Goal: Information Seeking & Learning: Learn about a topic

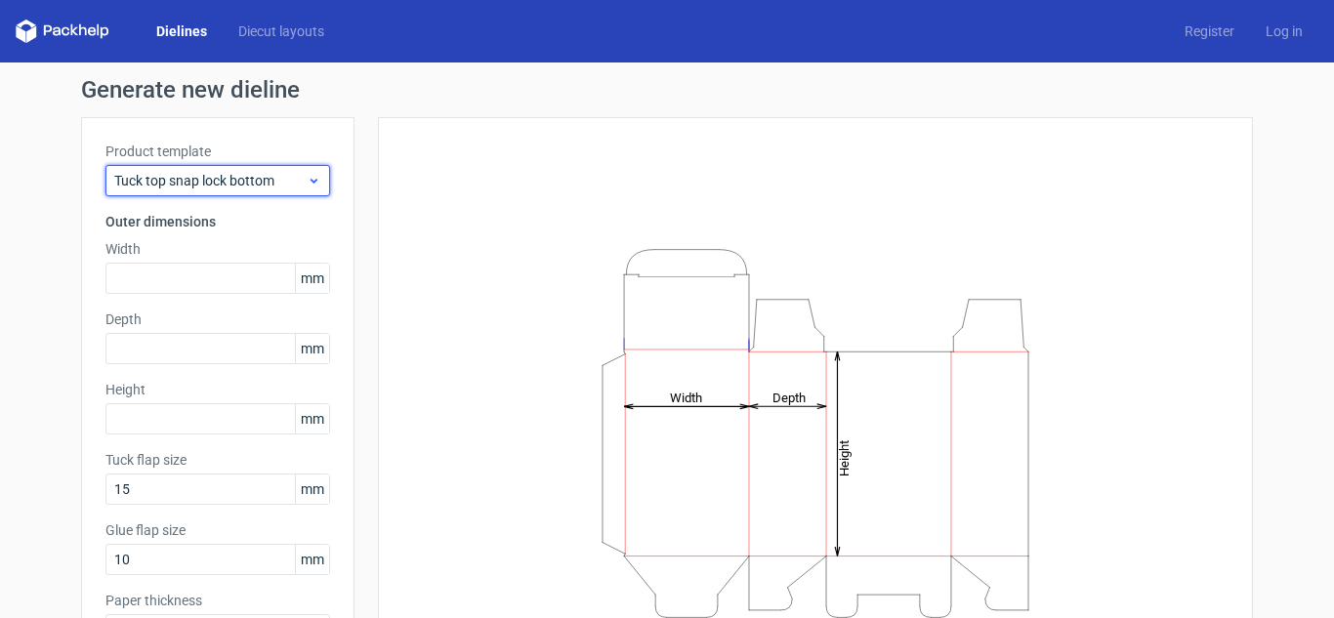
click at [266, 174] on span "Tuck top snap lock bottom" at bounding box center [210, 181] width 192 height 20
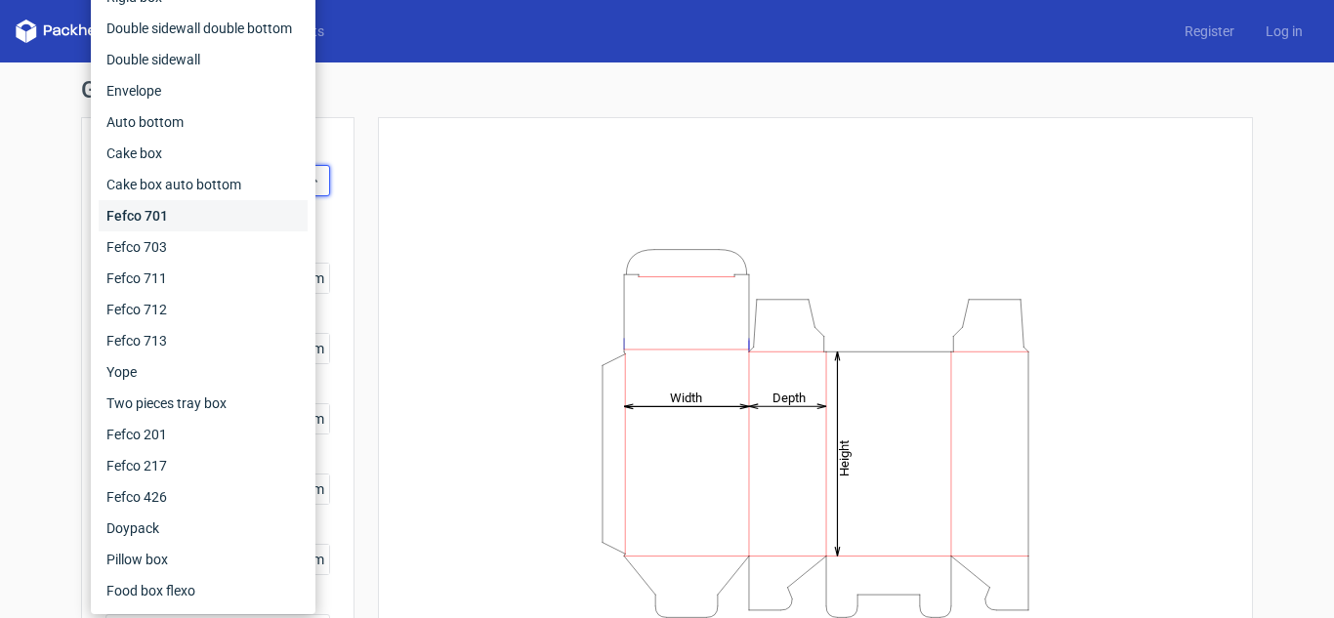
click at [210, 217] on div "Fefco 701" at bounding box center [203, 215] width 209 height 31
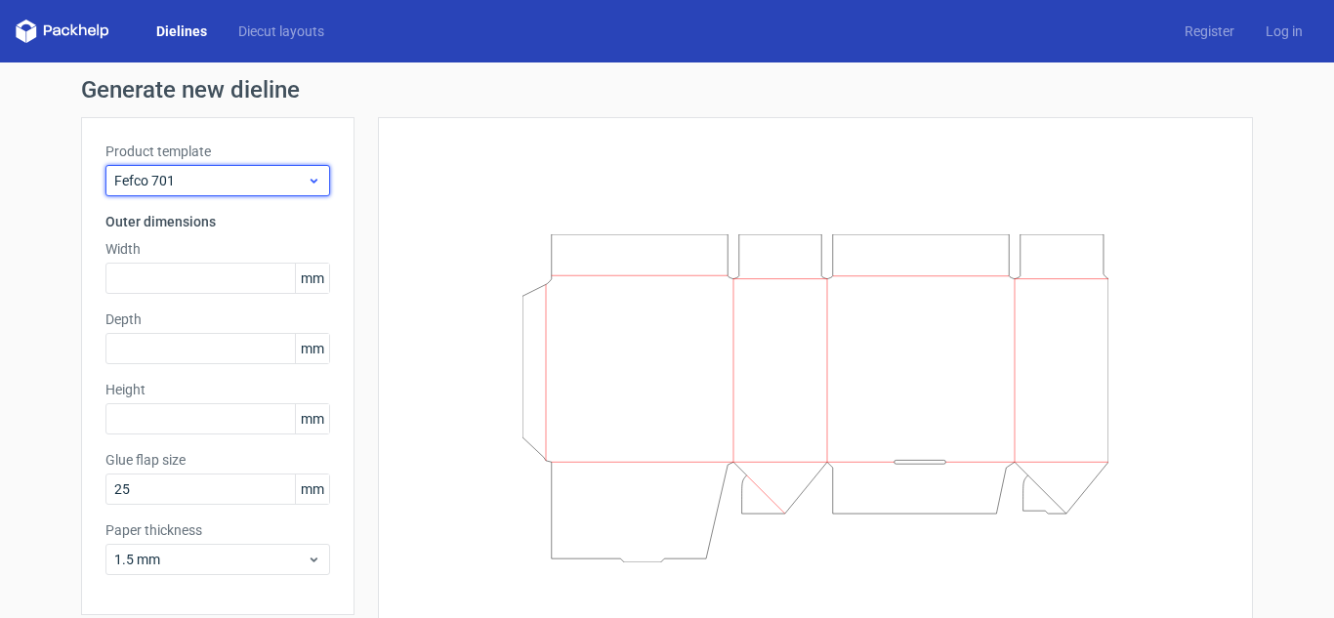
click at [234, 188] on span "Fefco 701" at bounding box center [210, 181] width 192 height 20
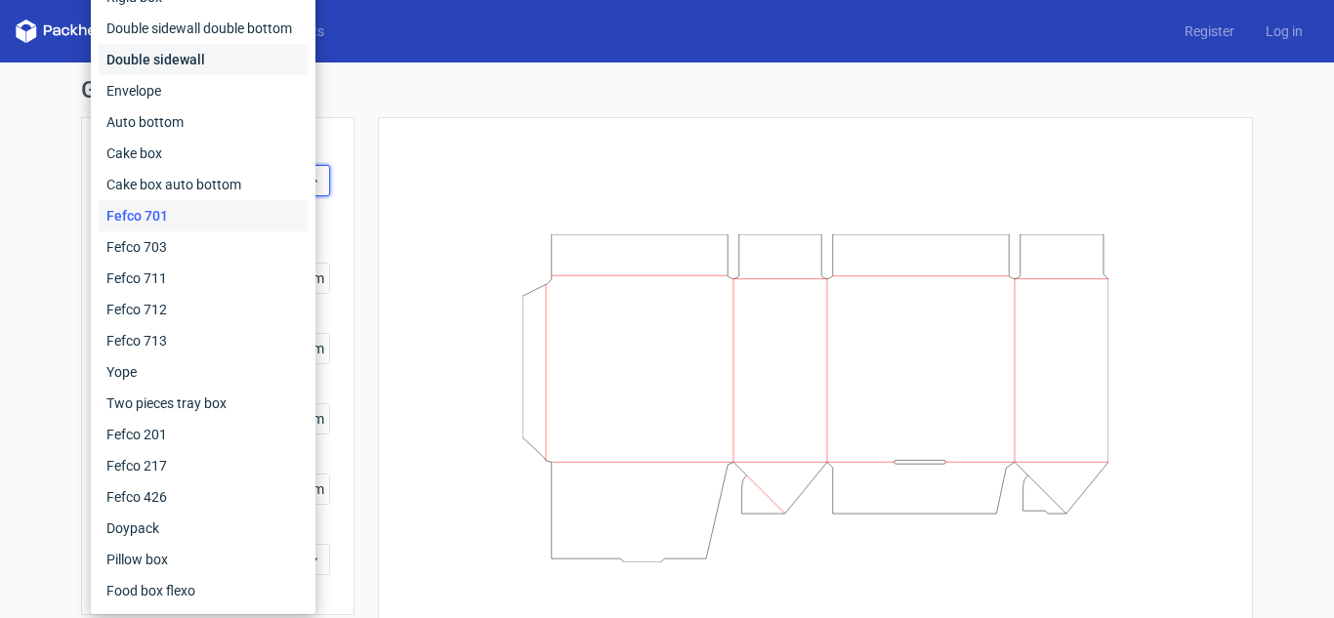
click at [209, 48] on div "Double sidewall" at bounding box center [203, 59] width 209 height 31
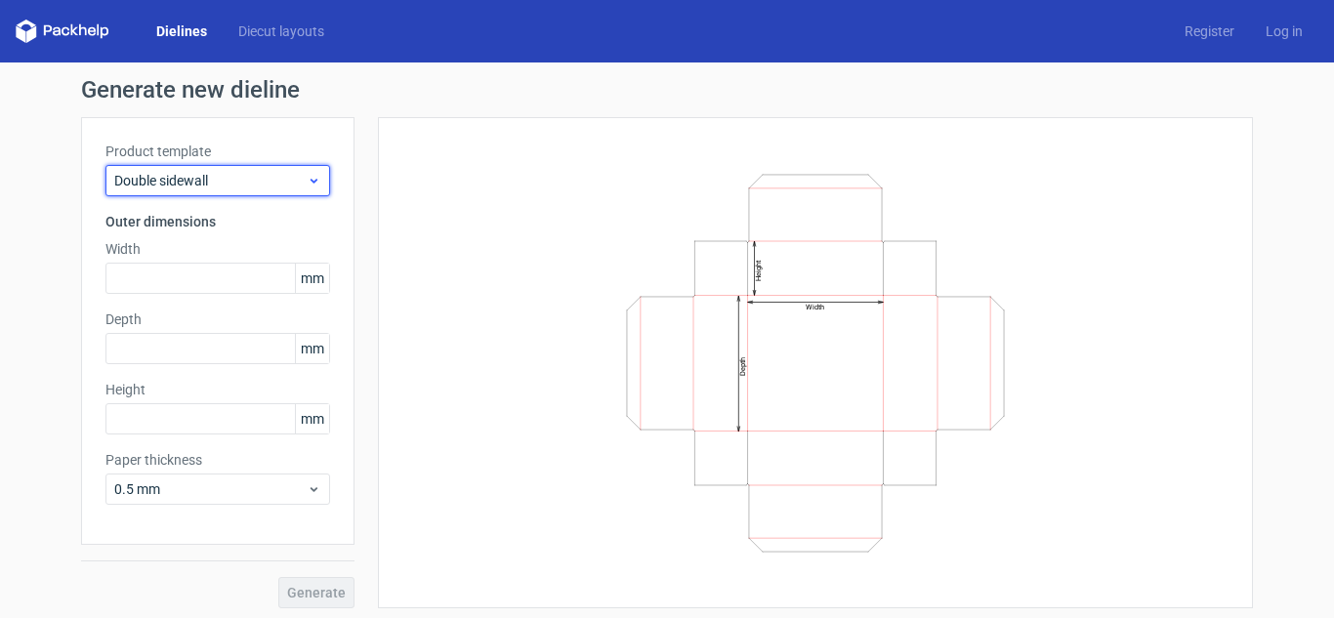
click at [200, 171] on span "Double sidewall" at bounding box center [210, 181] width 192 height 20
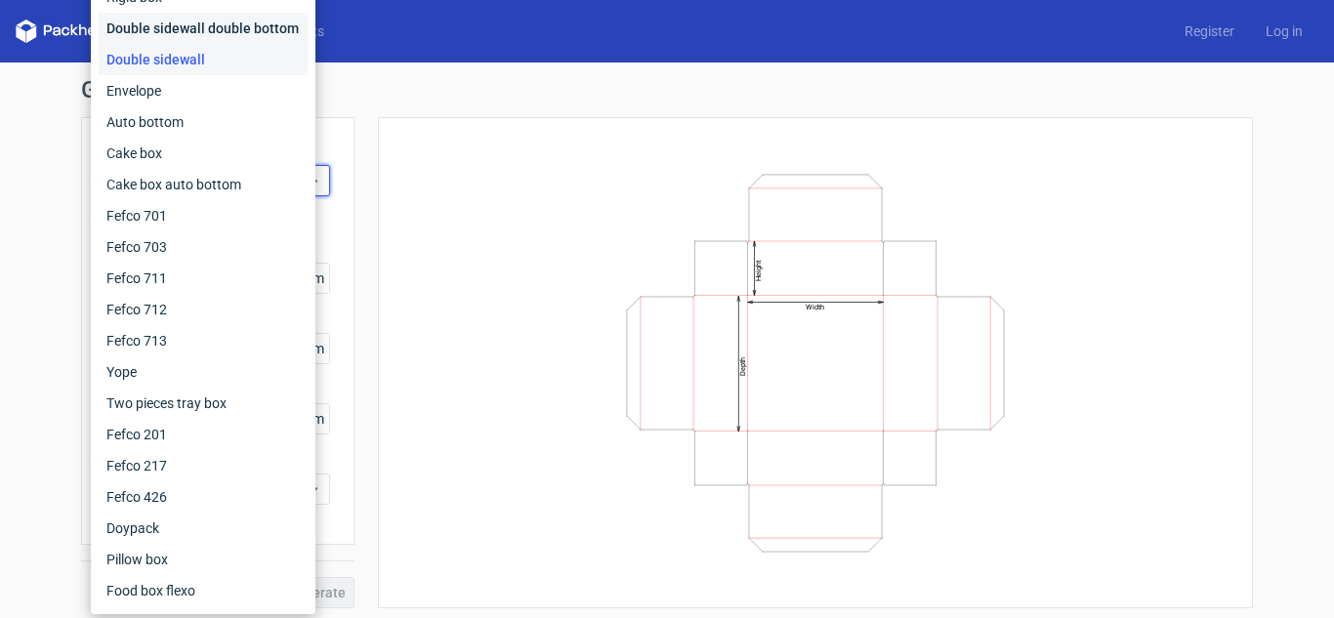
click at [215, 37] on div "Double sidewall double bottom" at bounding box center [203, 28] width 209 height 31
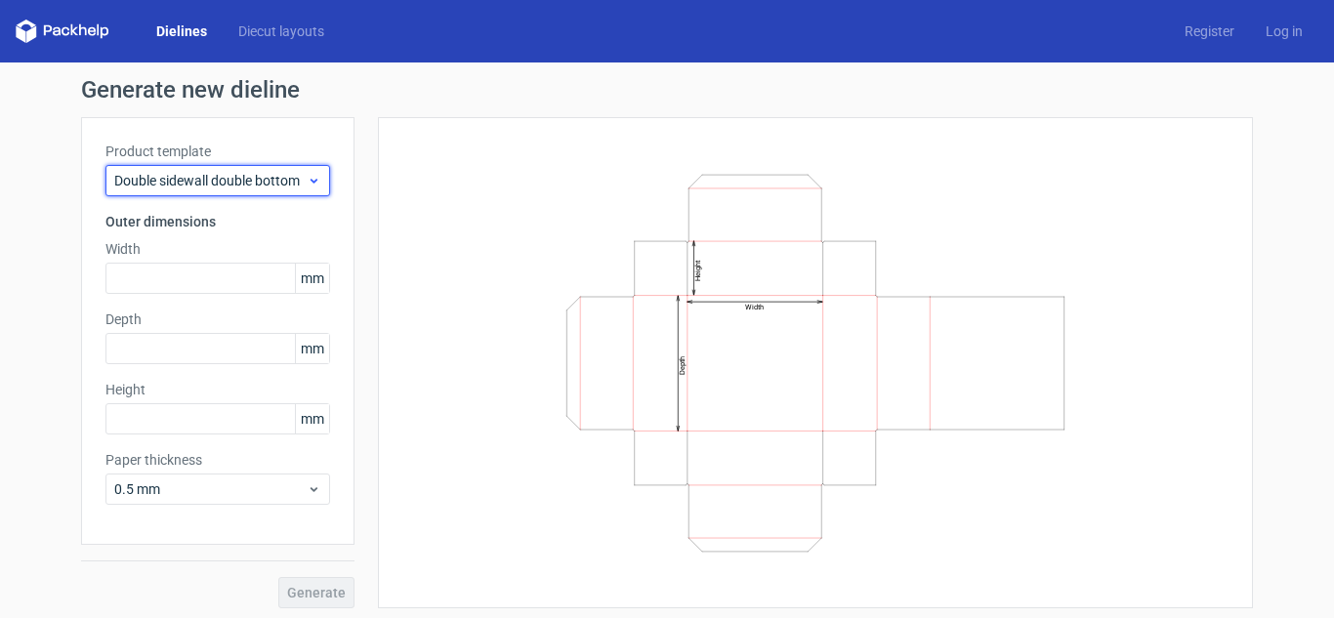
click at [211, 189] on span "Double sidewall double bottom" at bounding box center [210, 181] width 192 height 20
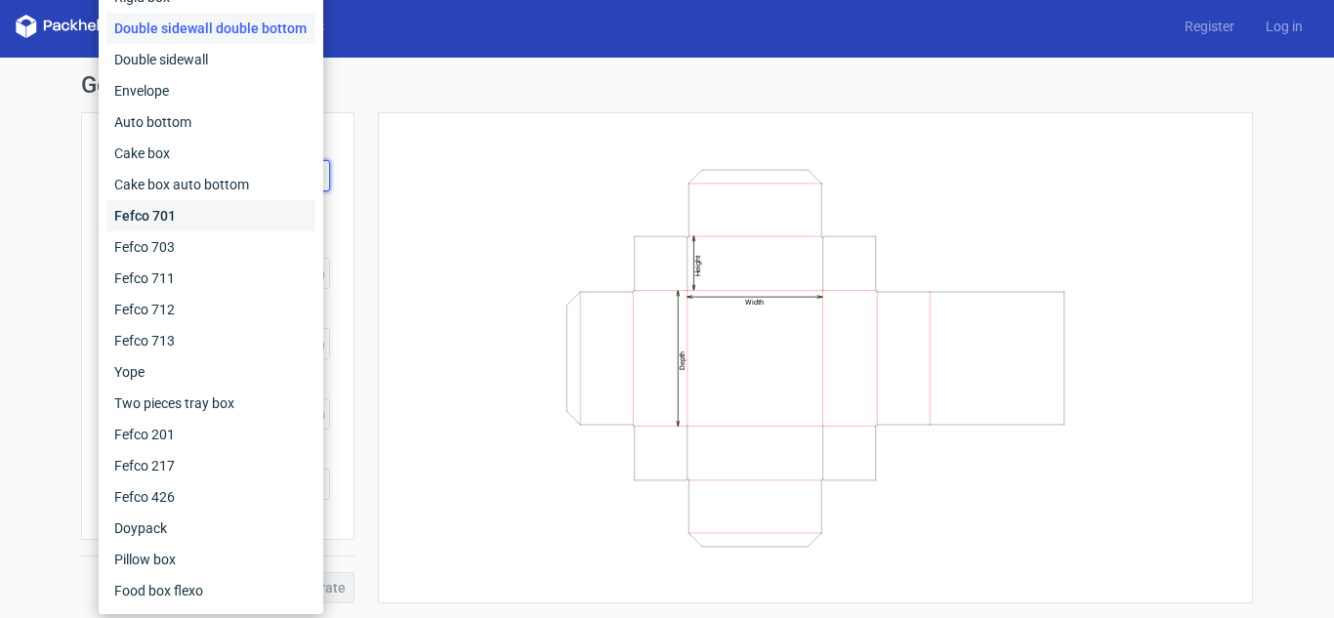
scroll to position [6, 0]
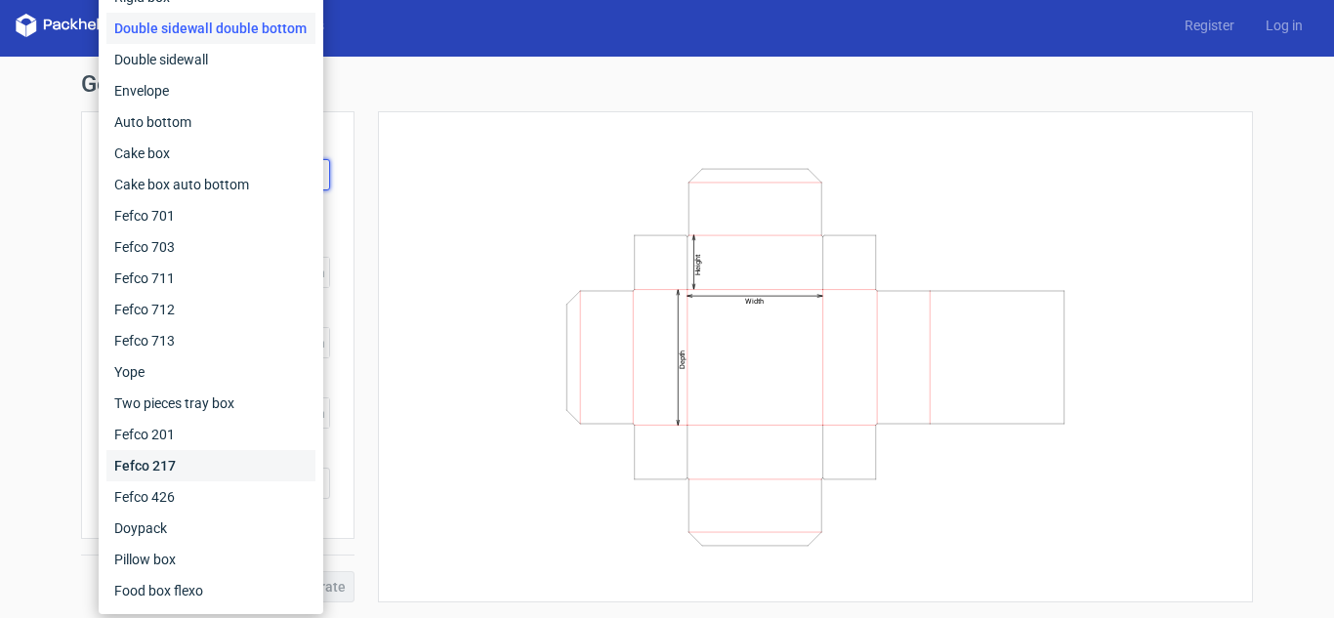
click at [173, 458] on div "Fefco 217" at bounding box center [210, 465] width 209 height 31
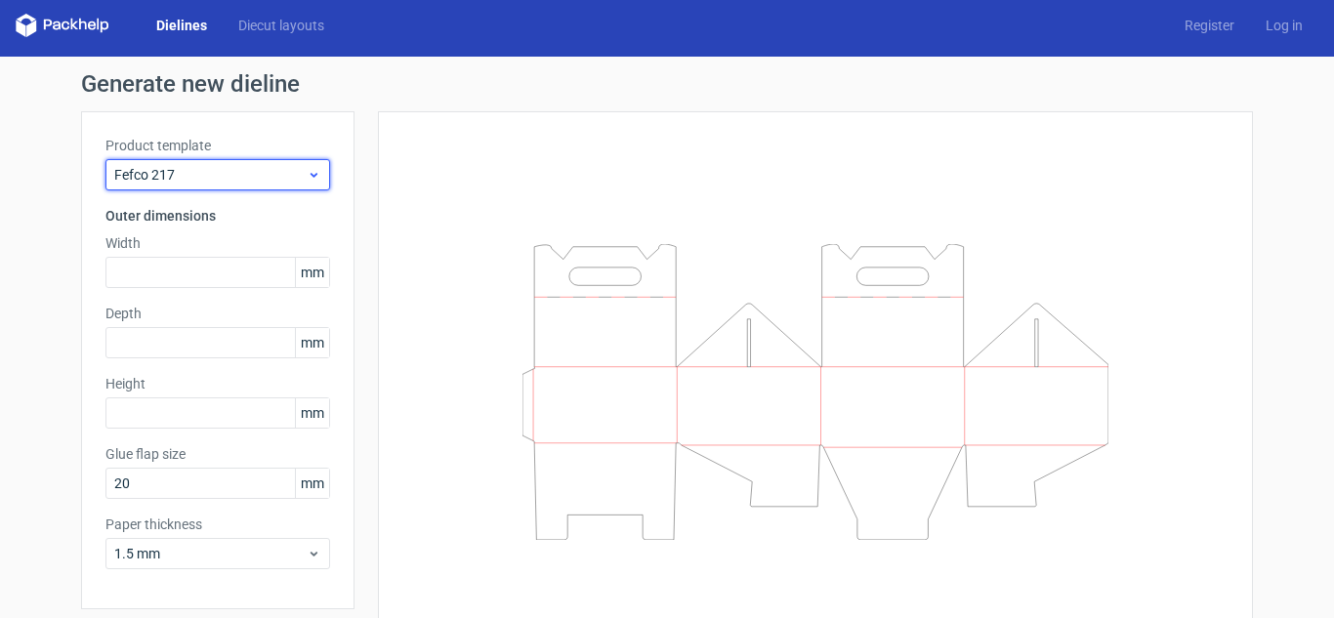
click at [206, 187] on div "Fefco 217" at bounding box center [217, 174] width 225 height 31
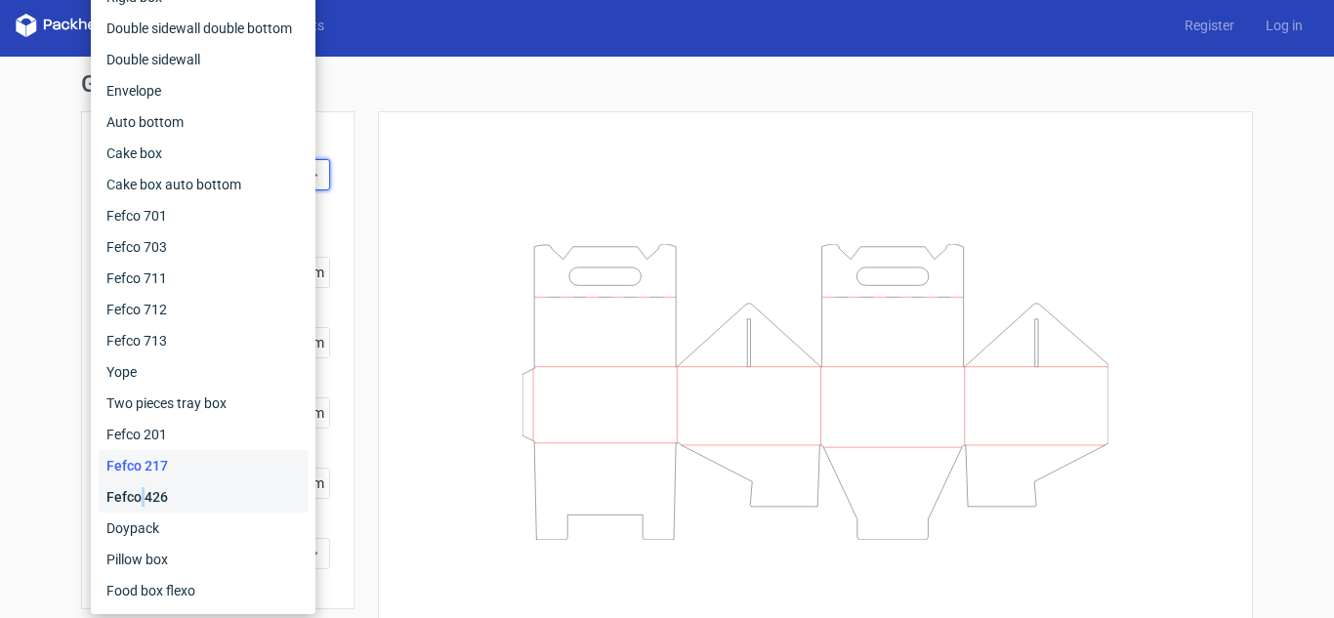
click at [143, 498] on div "Fefco 426" at bounding box center [203, 497] width 209 height 31
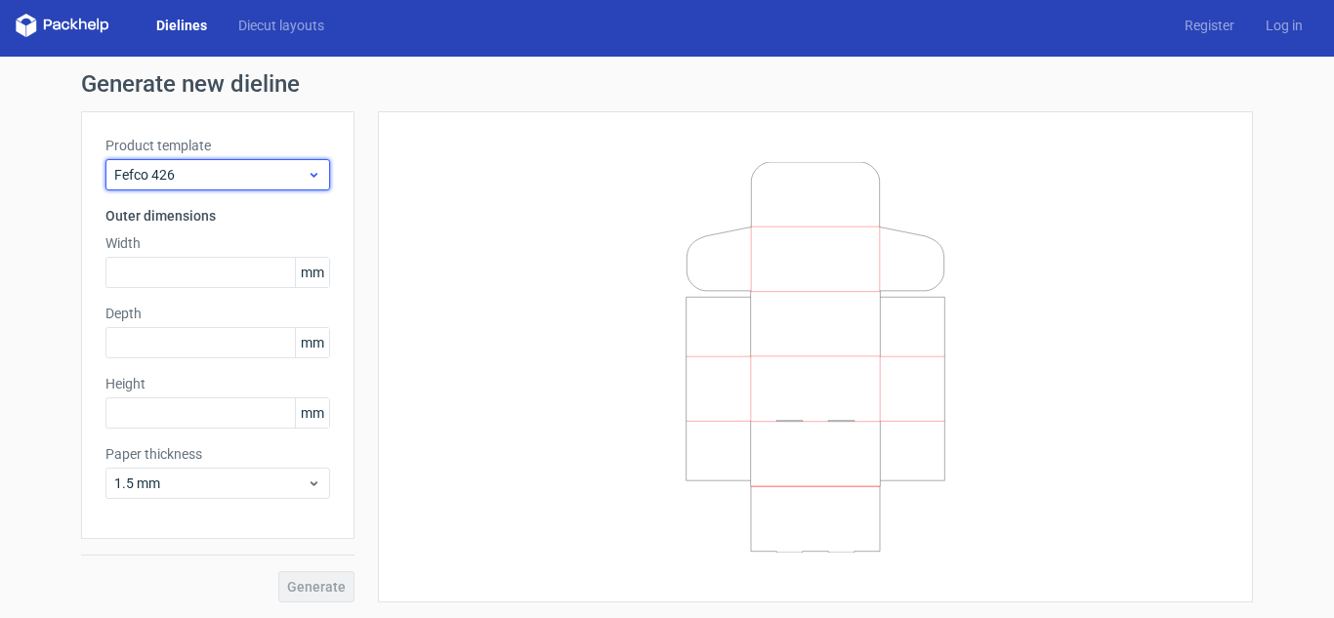
click at [189, 184] on span "Fefco 426" at bounding box center [210, 175] width 192 height 20
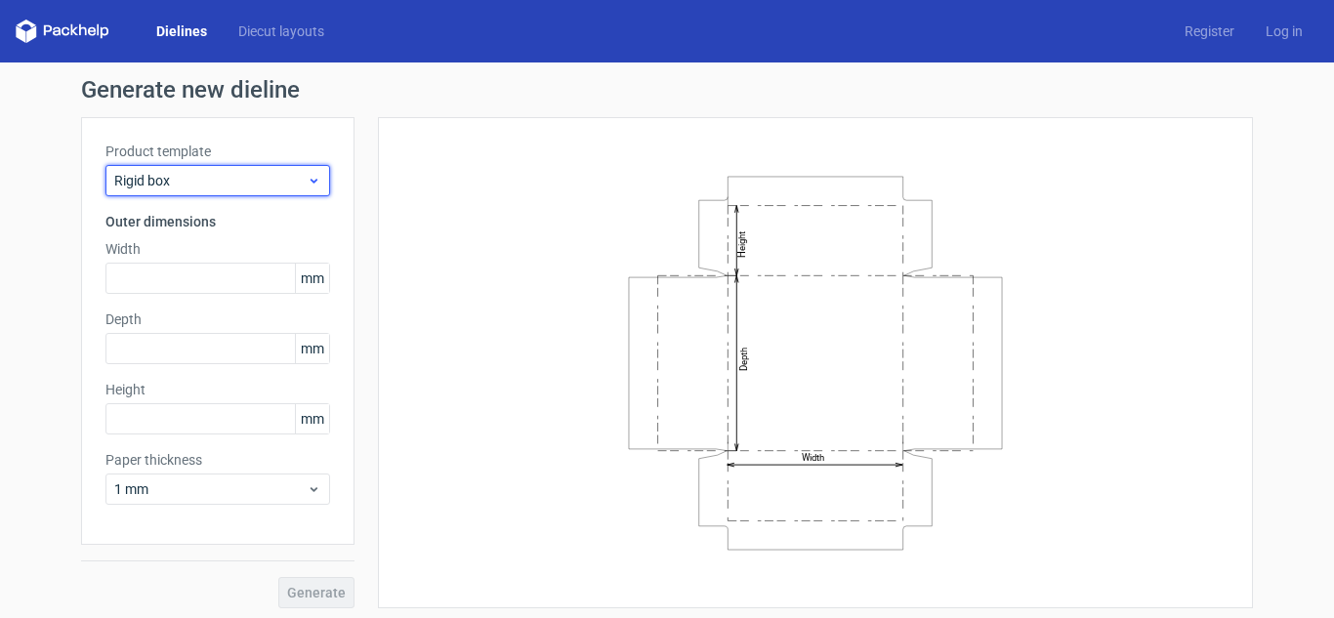
click at [172, 187] on span "Rigid box" at bounding box center [210, 181] width 192 height 20
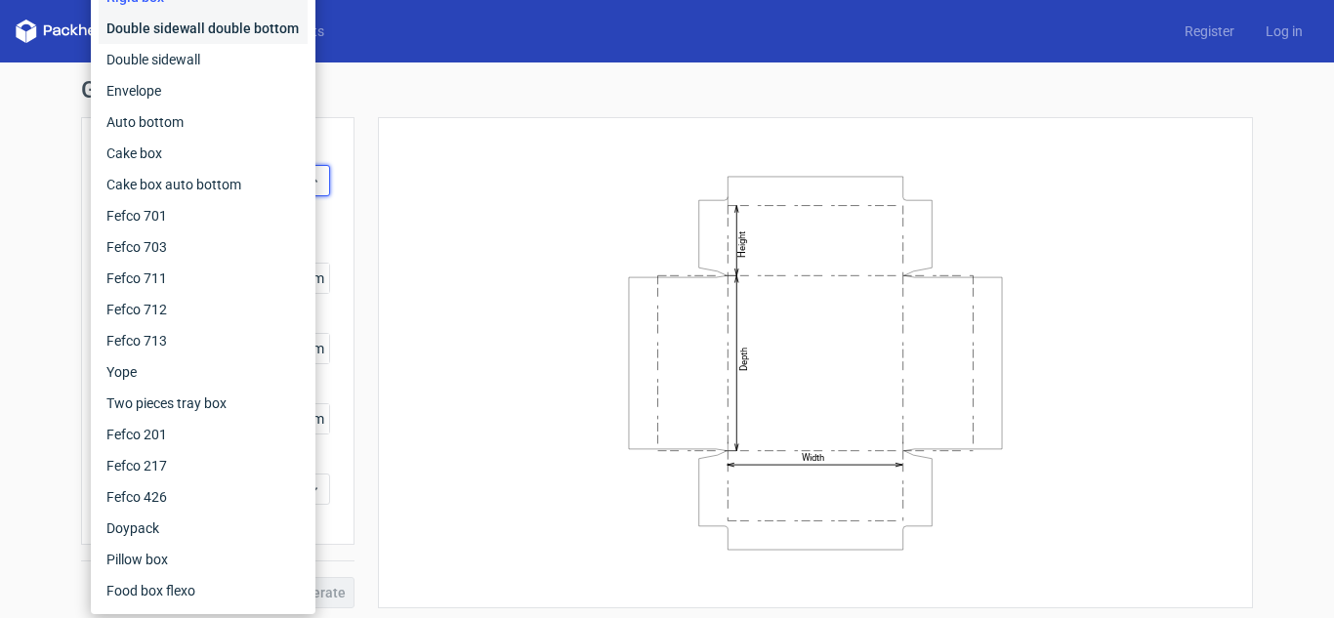
click at [221, 32] on div "Double sidewall double bottom" at bounding box center [203, 28] width 209 height 31
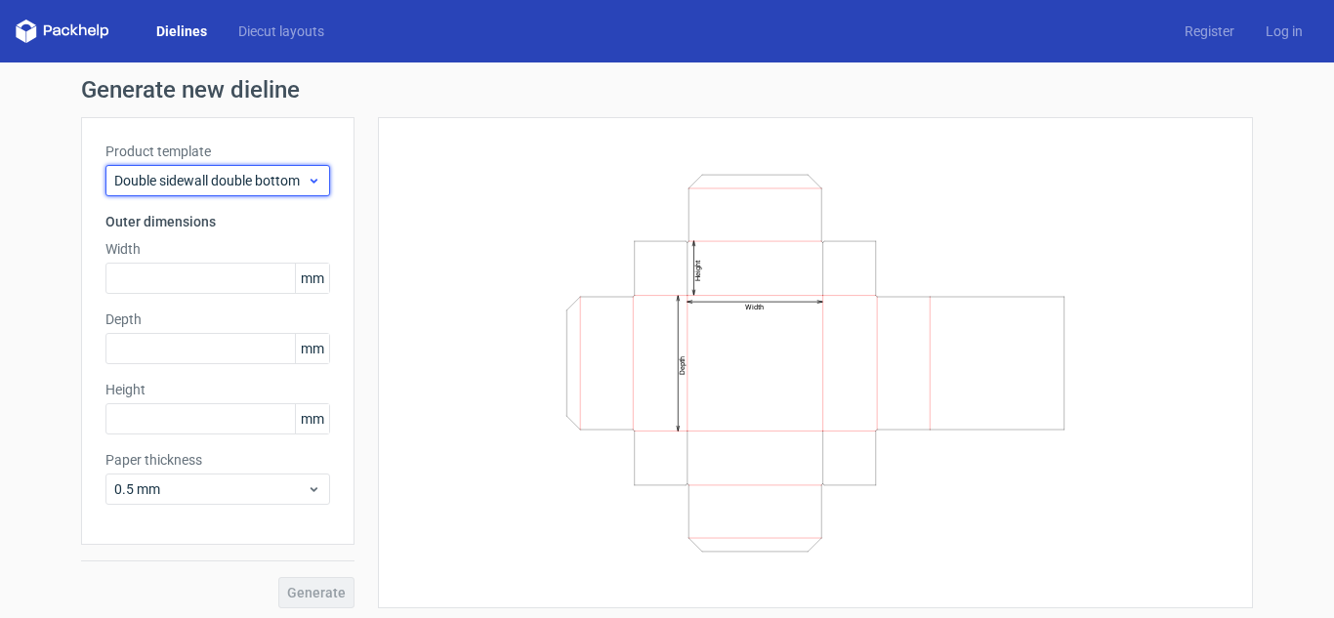
click at [182, 188] on span "Double sidewall double bottom" at bounding box center [210, 181] width 192 height 20
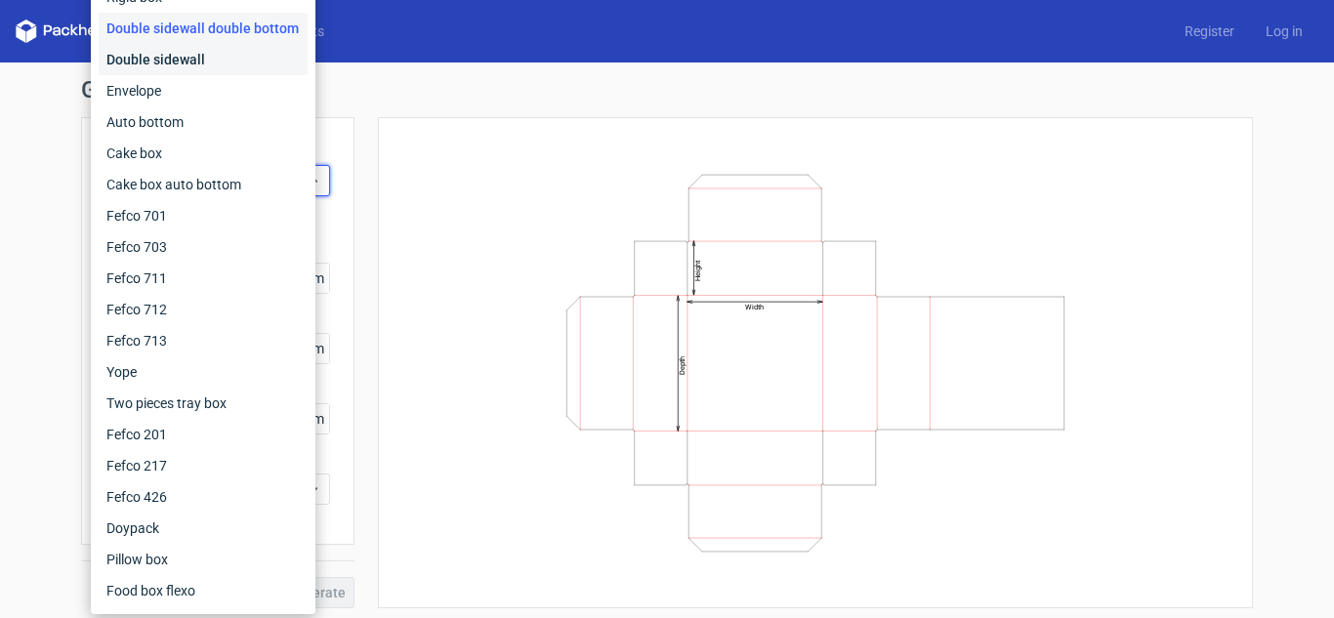
click at [216, 67] on div "Double sidewall" at bounding box center [203, 59] width 209 height 31
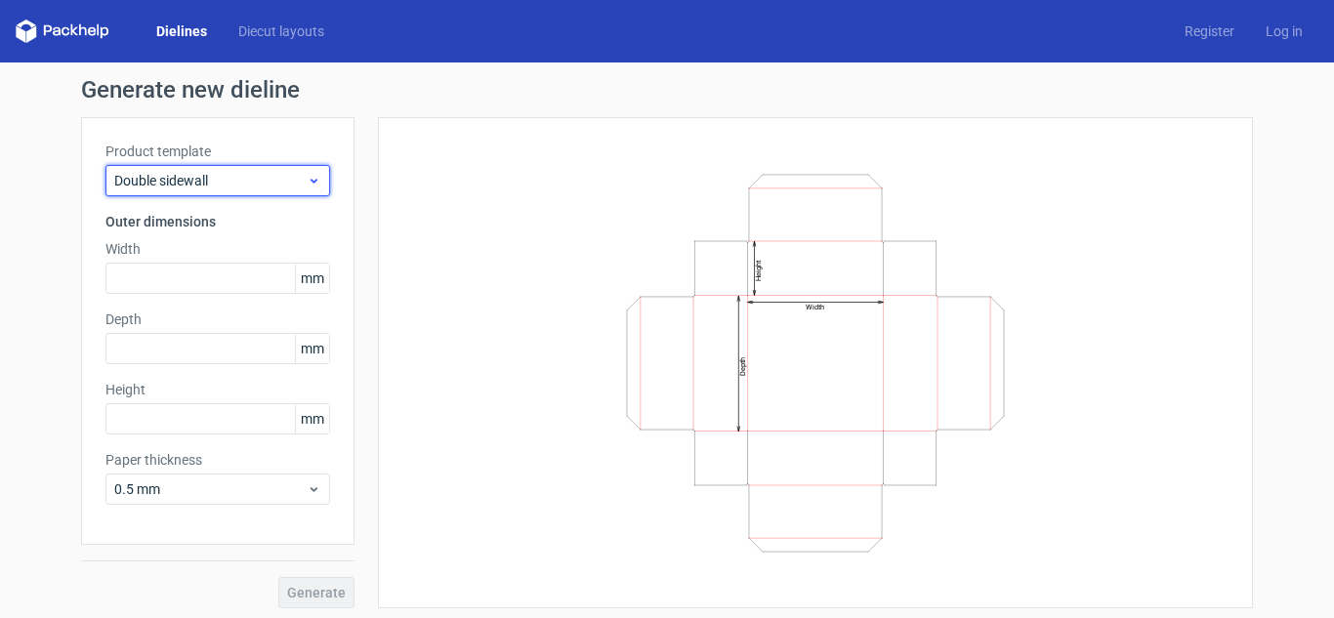
click at [211, 181] on span "Double sidewall" at bounding box center [210, 181] width 192 height 20
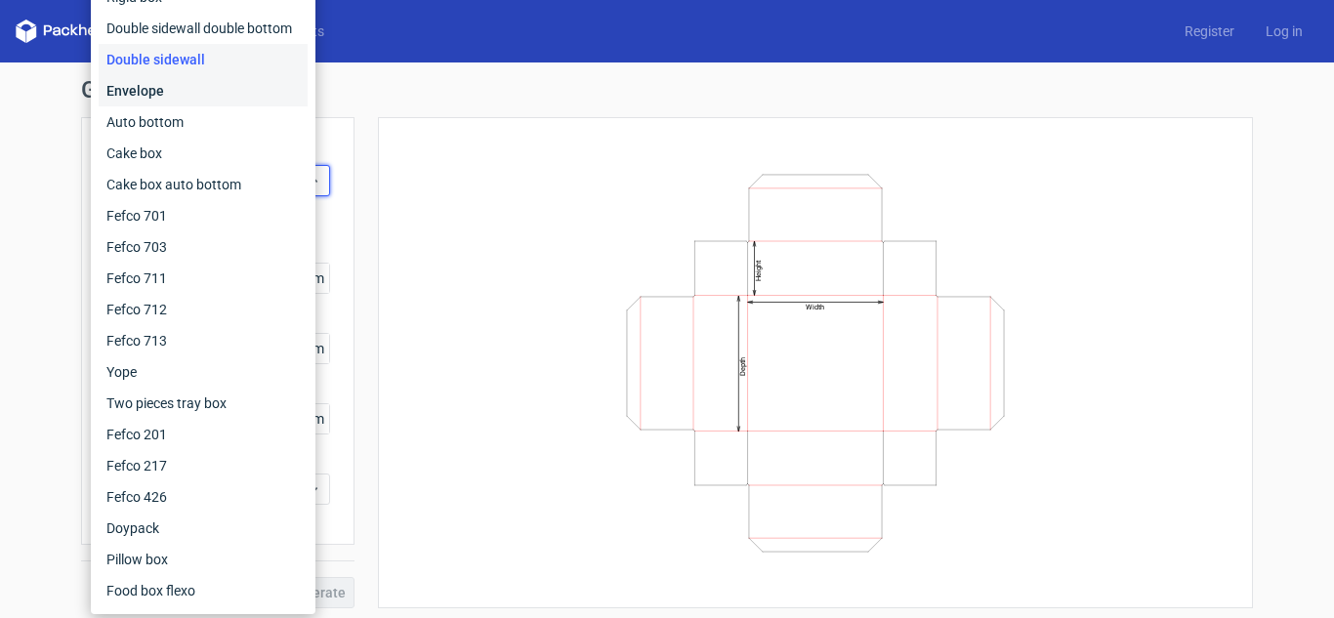
click at [230, 98] on div "Envelope" at bounding box center [203, 90] width 209 height 31
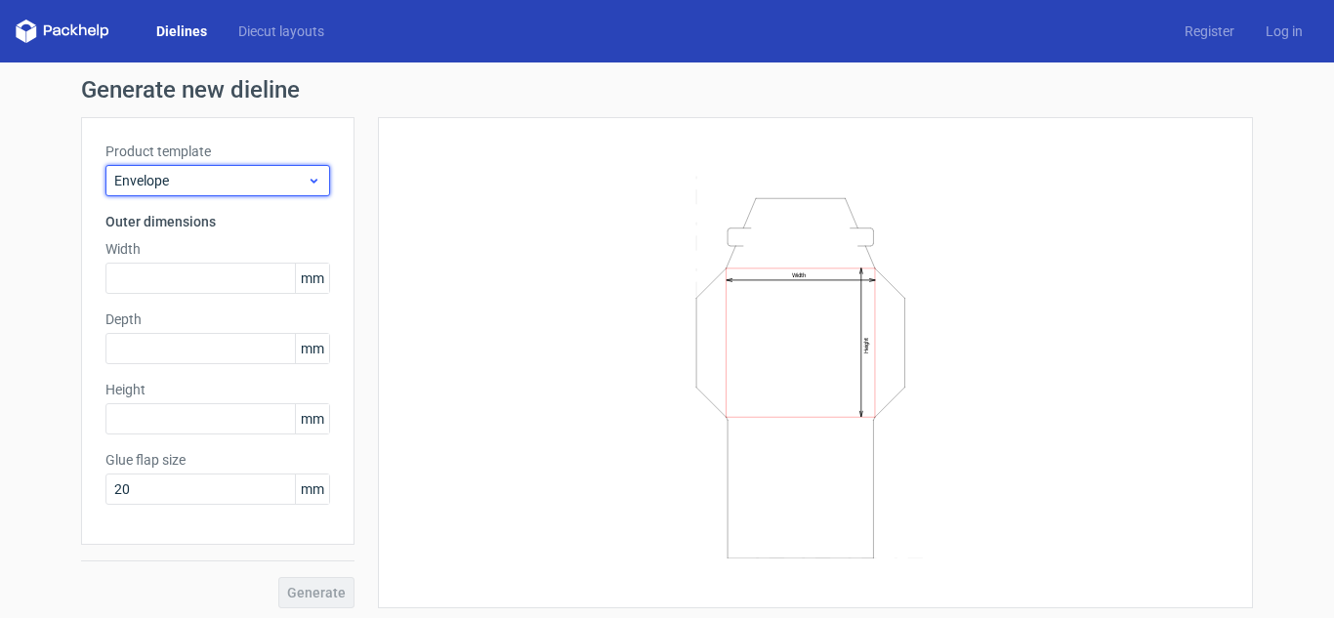
click at [220, 180] on span "Envelope" at bounding box center [210, 181] width 192 height 20
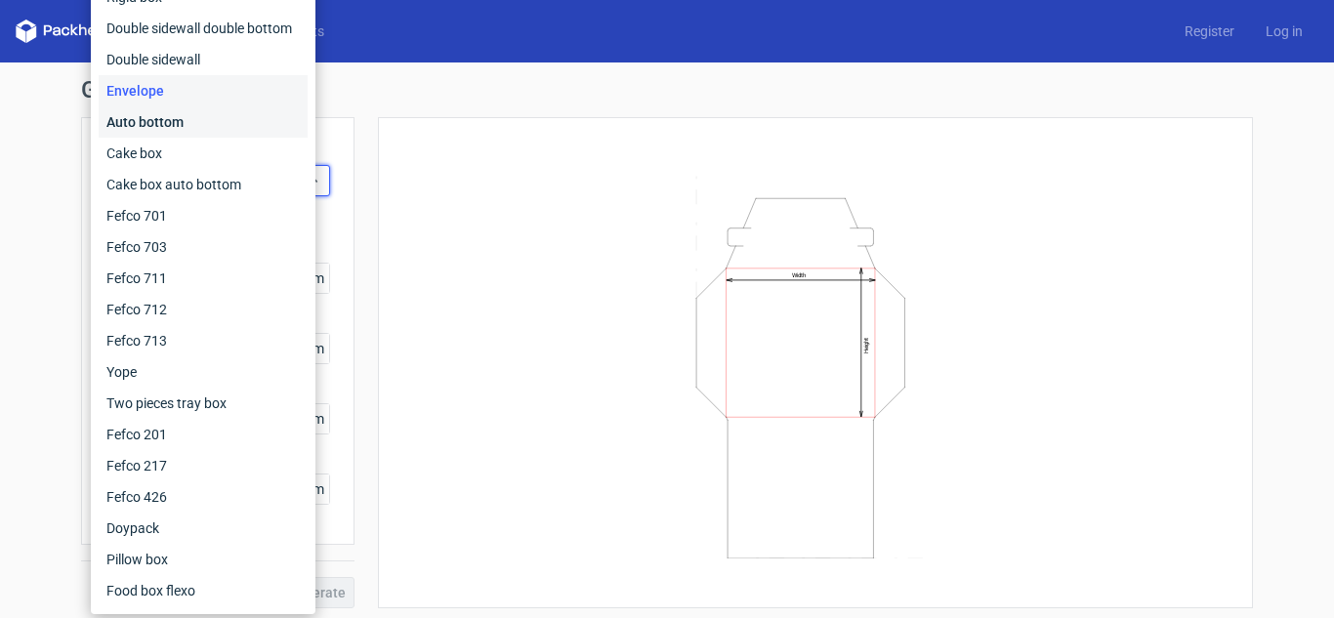
click at [231, 123] on div "Auto bottom" at bounding box center [203, 121] width 209 height 31
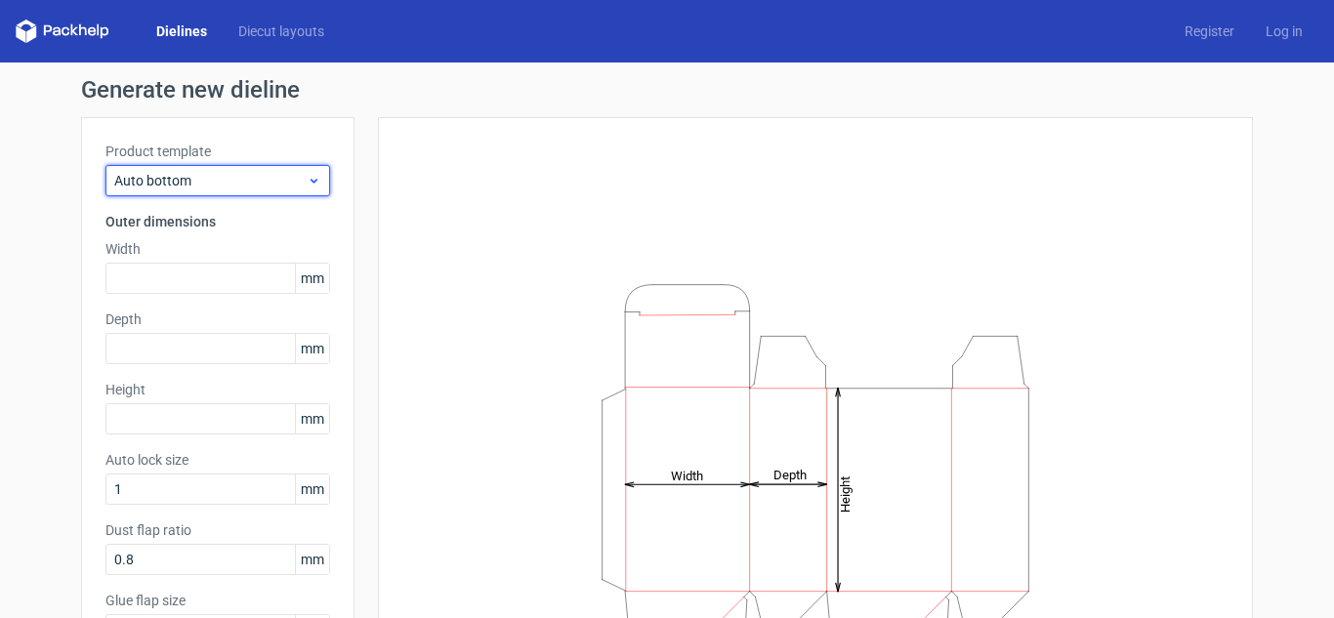
click at [279, 181] on span "Auto bottom" at bounding box center [210, 181] width 192 height 20
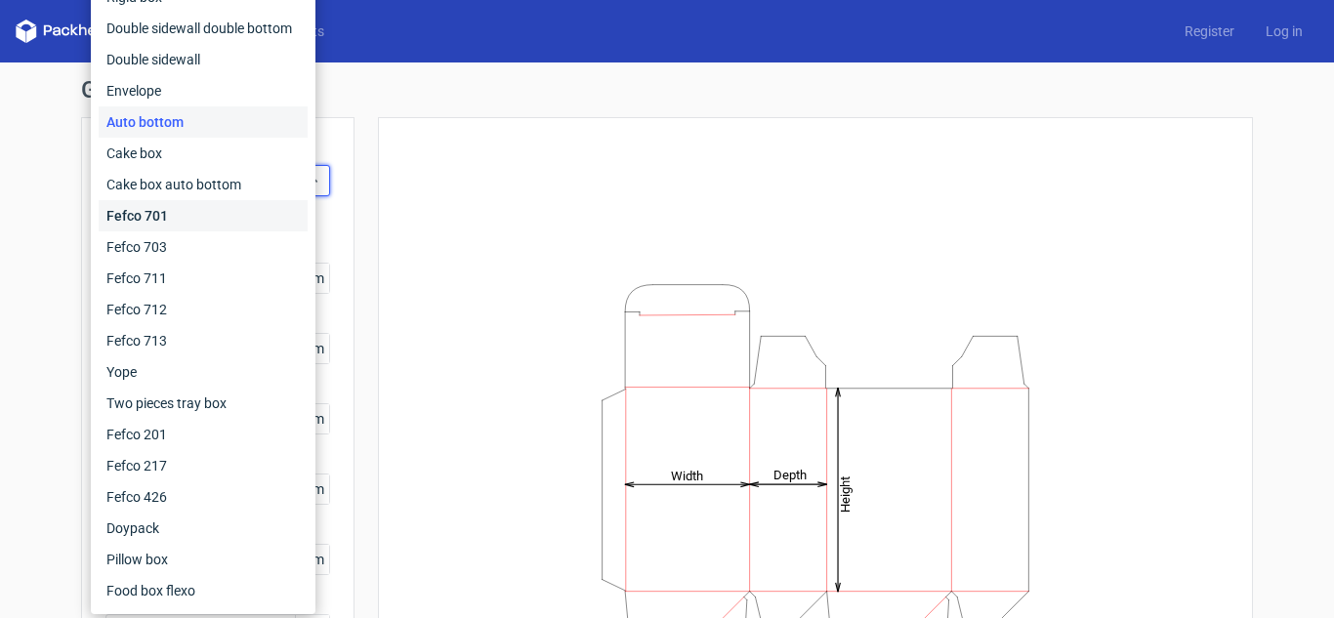
click at [263, 210] on div "Fefco 701" at bounding box center [203, 215] width 209 height 31
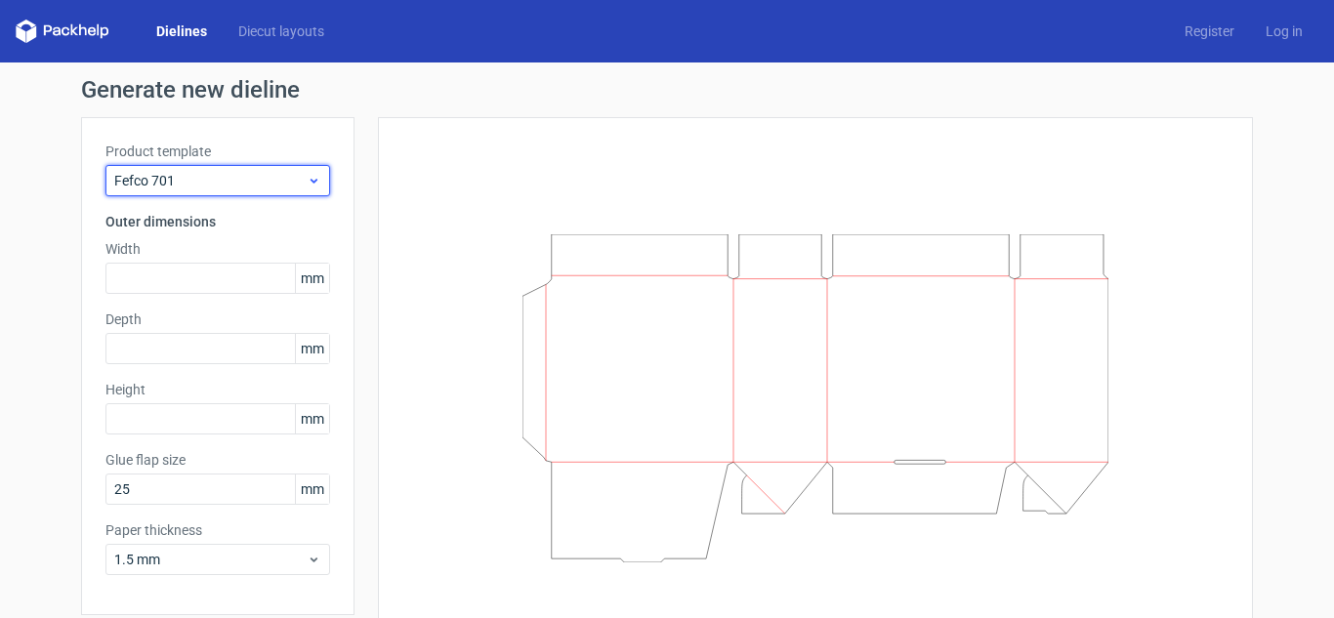
click at [266, 182] on span "Fefco 701" at bounding box center [210, 181] width 192 height 20
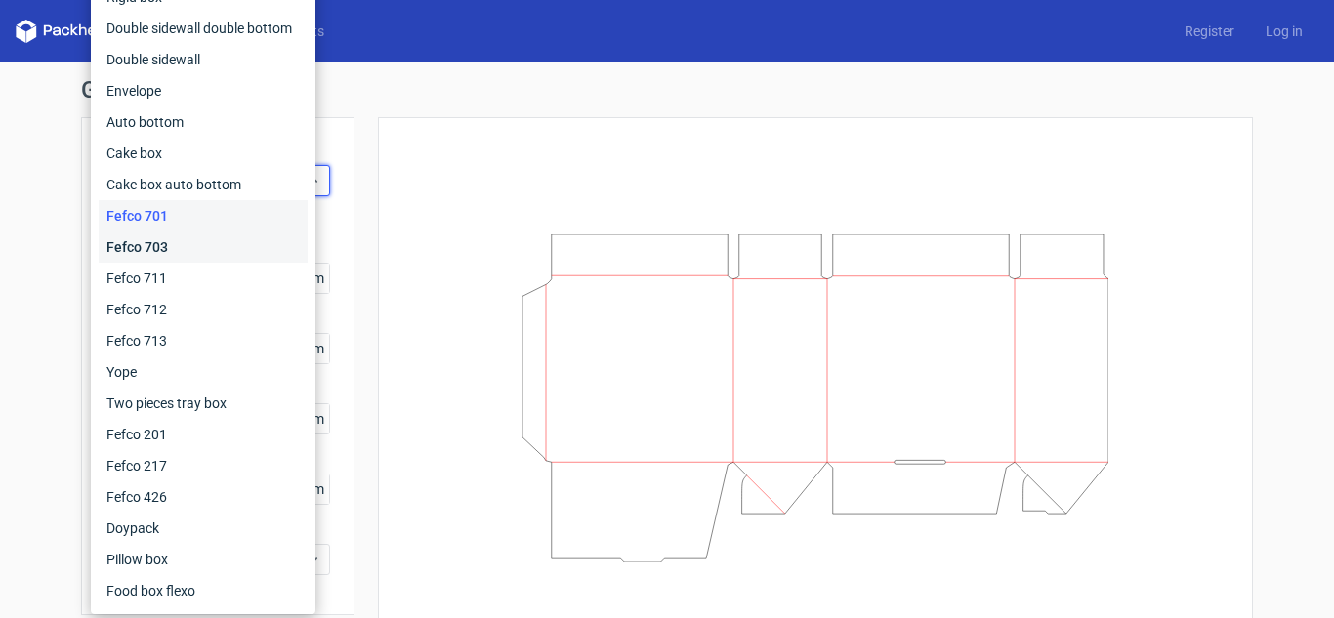
click at [246, 237] on div "Fefco 703" at bounding box center [203, 246] width 209 height 31
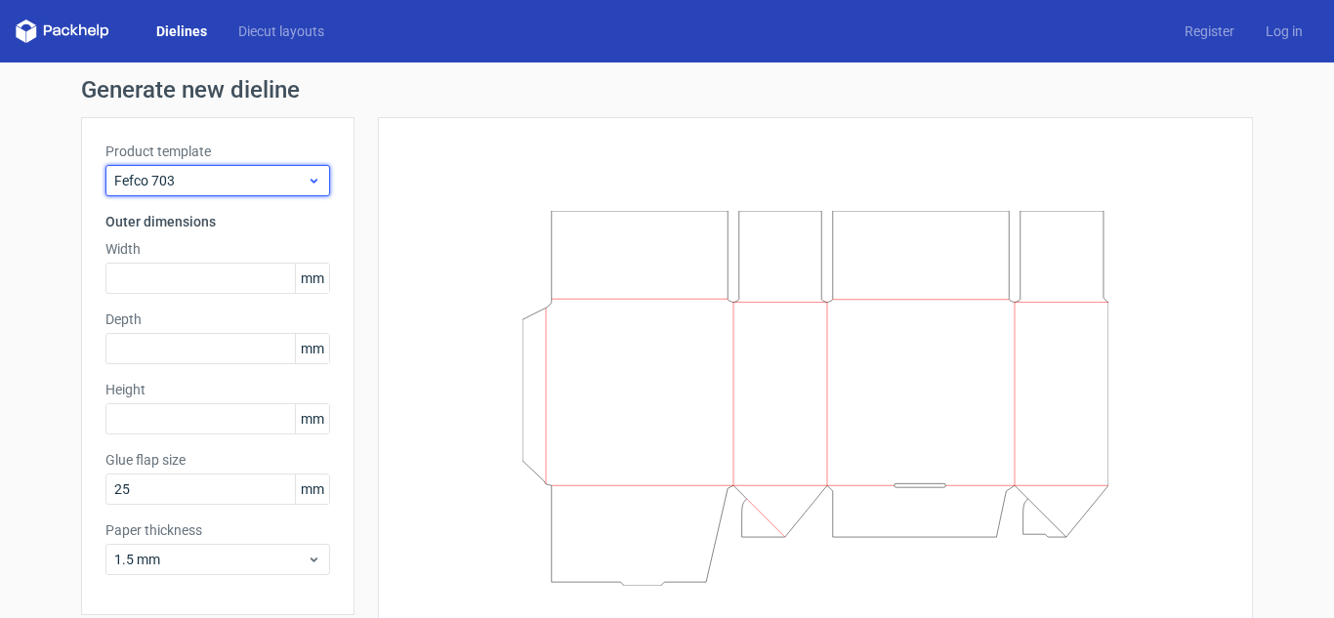
click at [267, 167] on div "Fefco 703" at bounding box center [217, 180] width 225 height 31
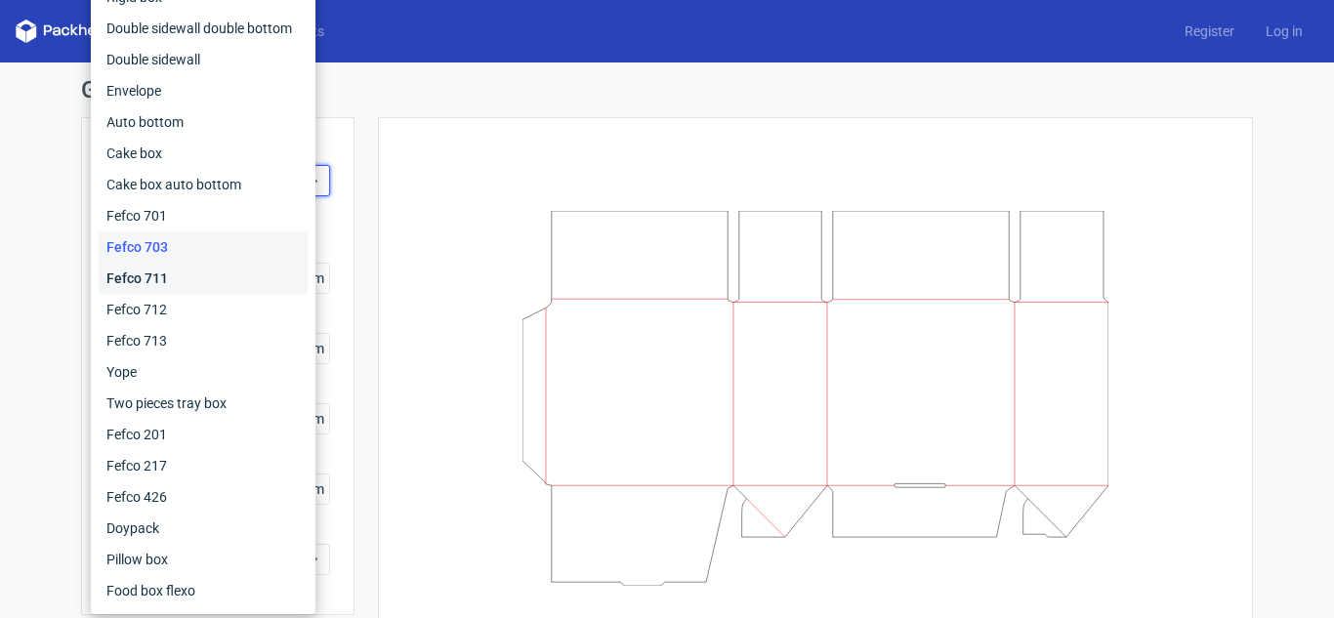
click at [237, 273] on div "Fefco 711" at bounding box center [203, 278] width 209 height 31
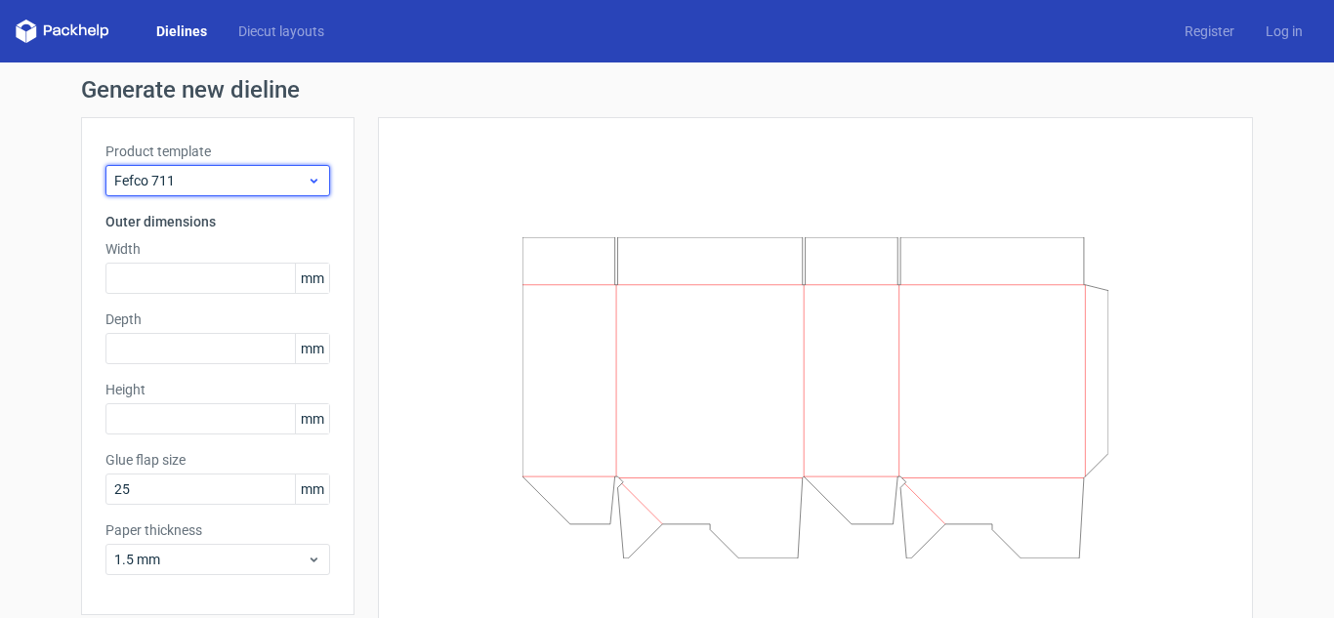
click at [255, 190] on div "Fefco 711" at bounding box center [217, 180] width 225 height 31
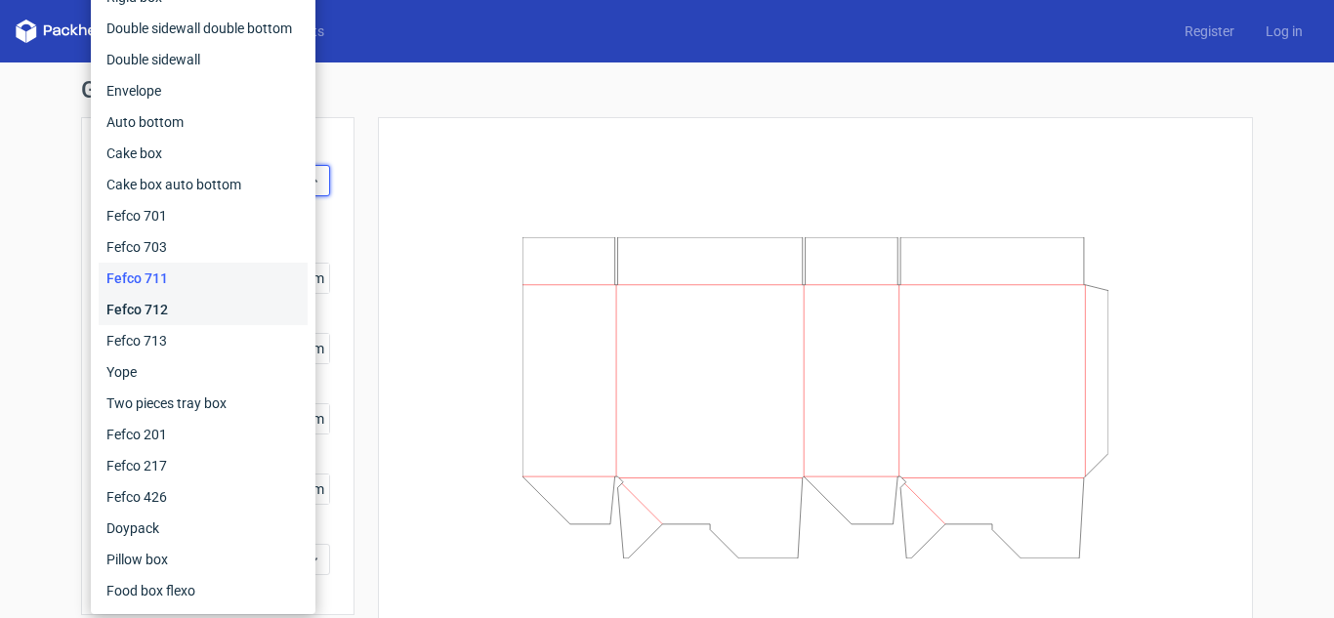
click at [221, 313] on div "Fefco 712" at bounding box center [203, 309] width 209 height 31
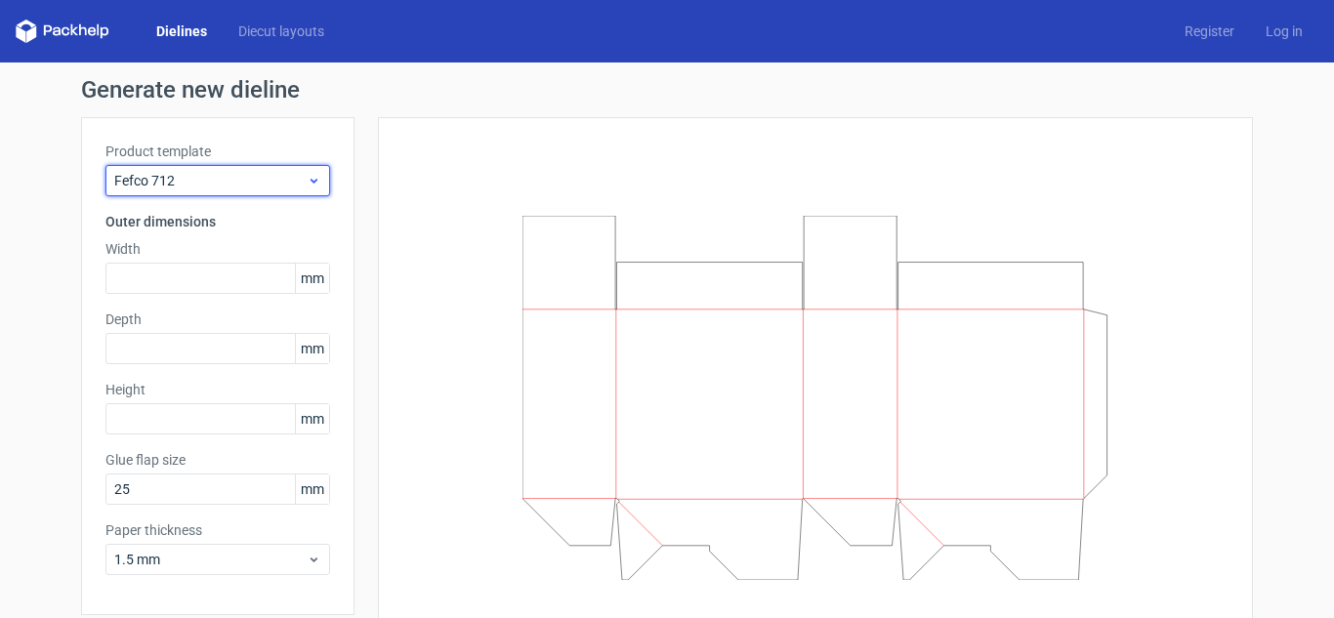
click at [237, 171] on span "Fefco 712" at bounding box center [210, 181] width 192 height 20
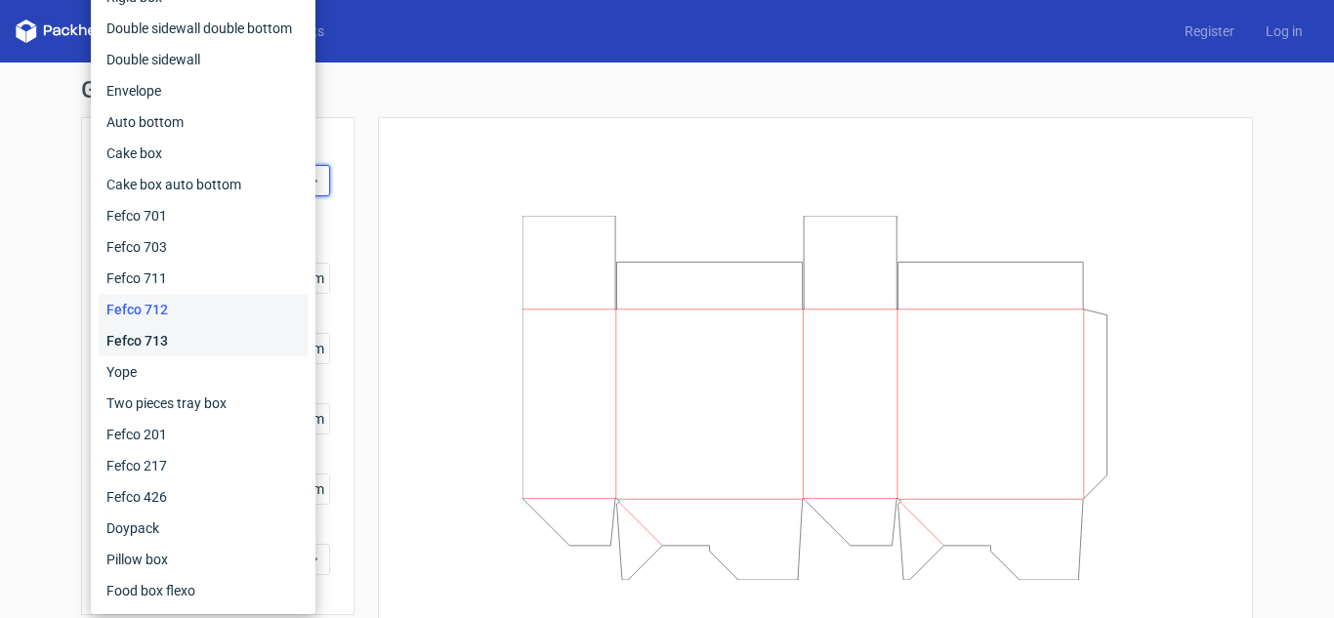
click at [207, 335] on div "Fefco 713" at bounding box center [203, 340] width 209 height 31
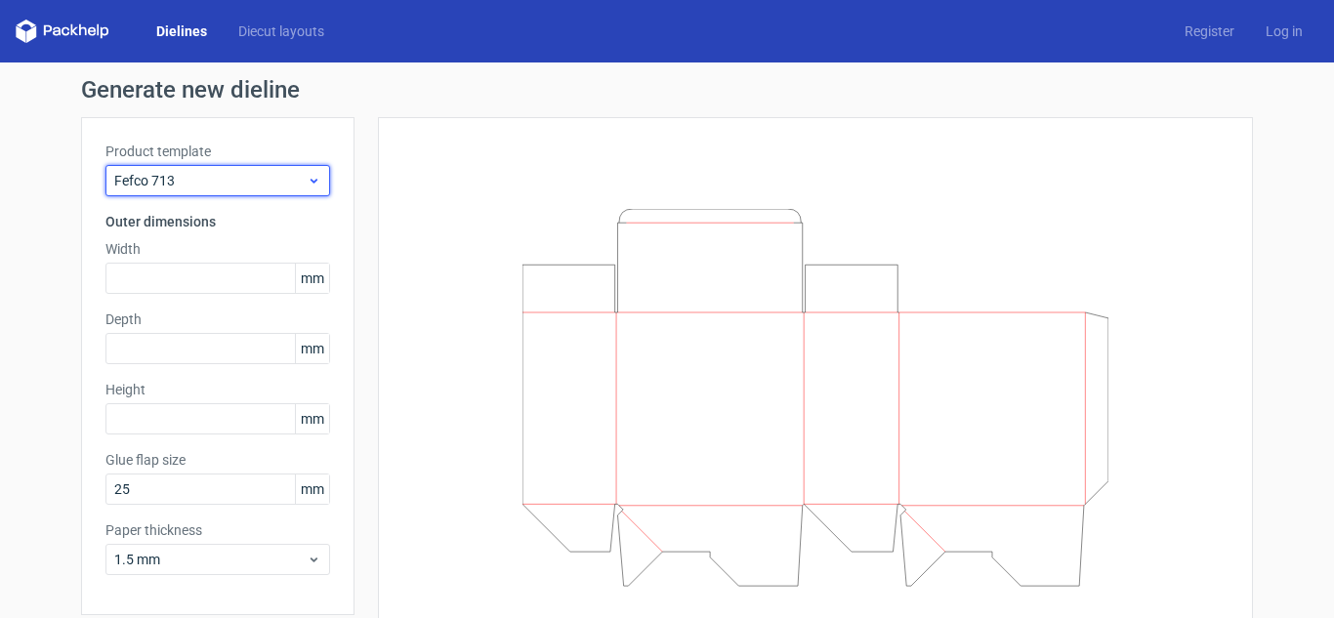
click at [231, 171] on span "Fefco 713" at bounding box center [210, 181] width 192 height 20
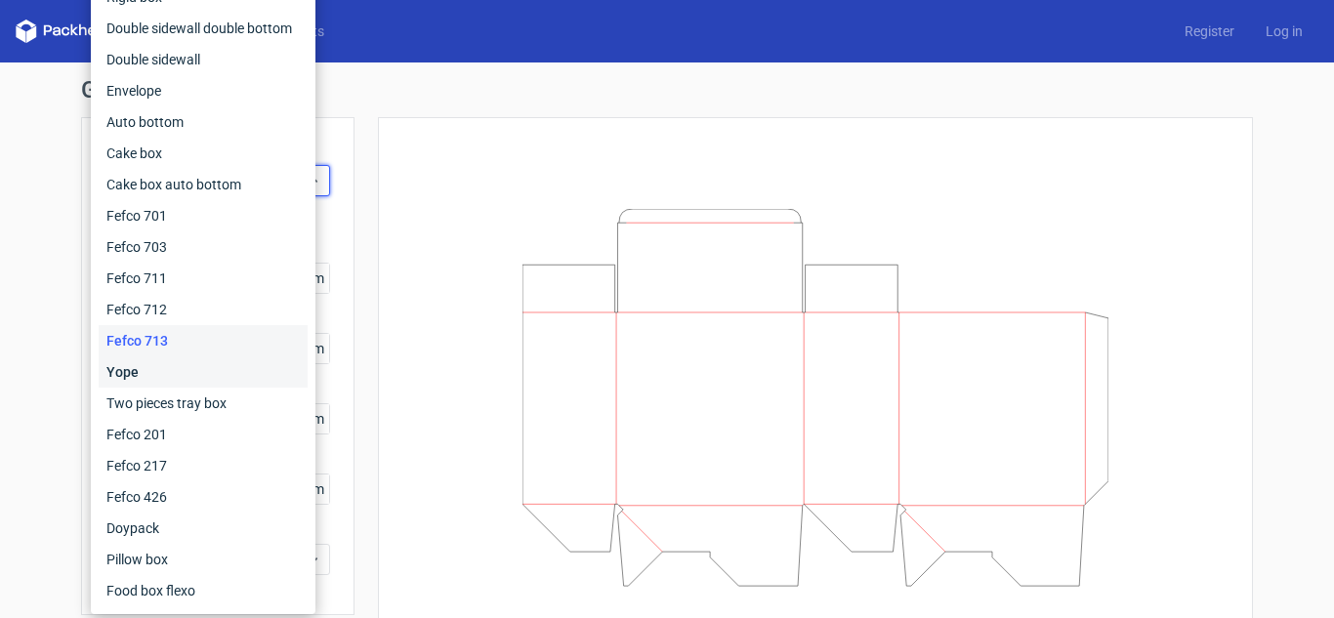
click at [194, 369] on div "Yope" at bounding box center [203, 372] width 209 height 31
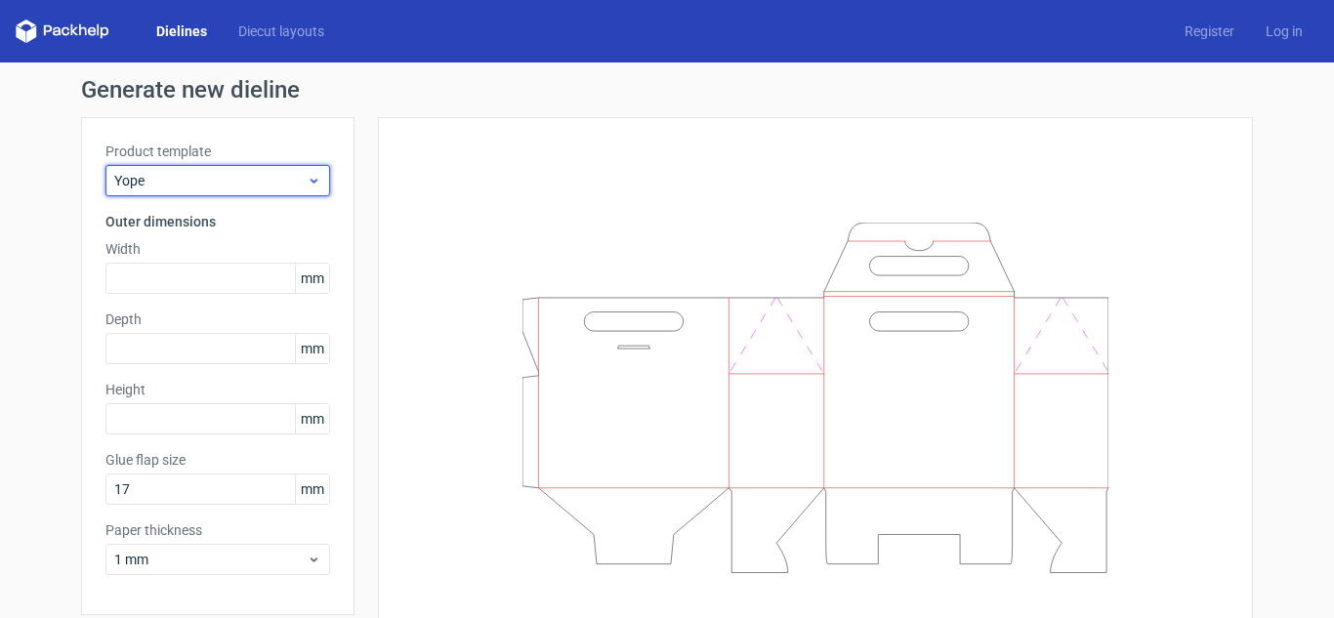
click at [191, 187] on span "Yope" at bounding box center [210, 181] width 192 height 20
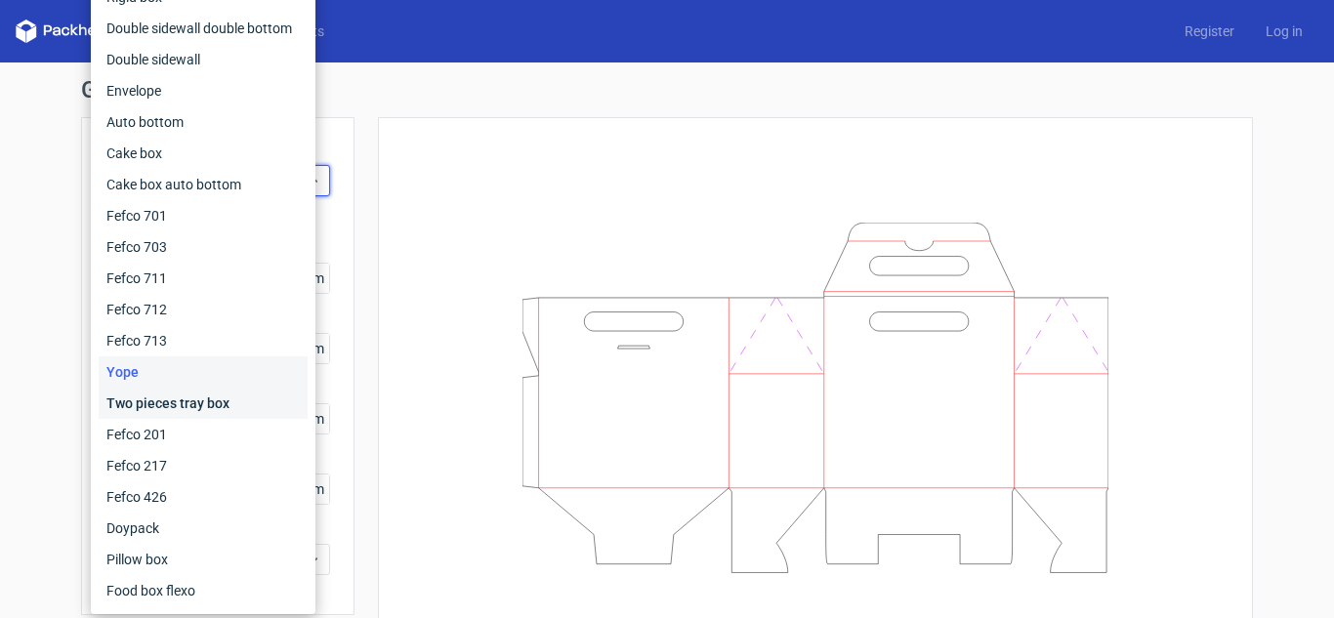
click at [161, 400] on div "Two pieces tray box" at bounding box center [203, 403] width 209 height 31
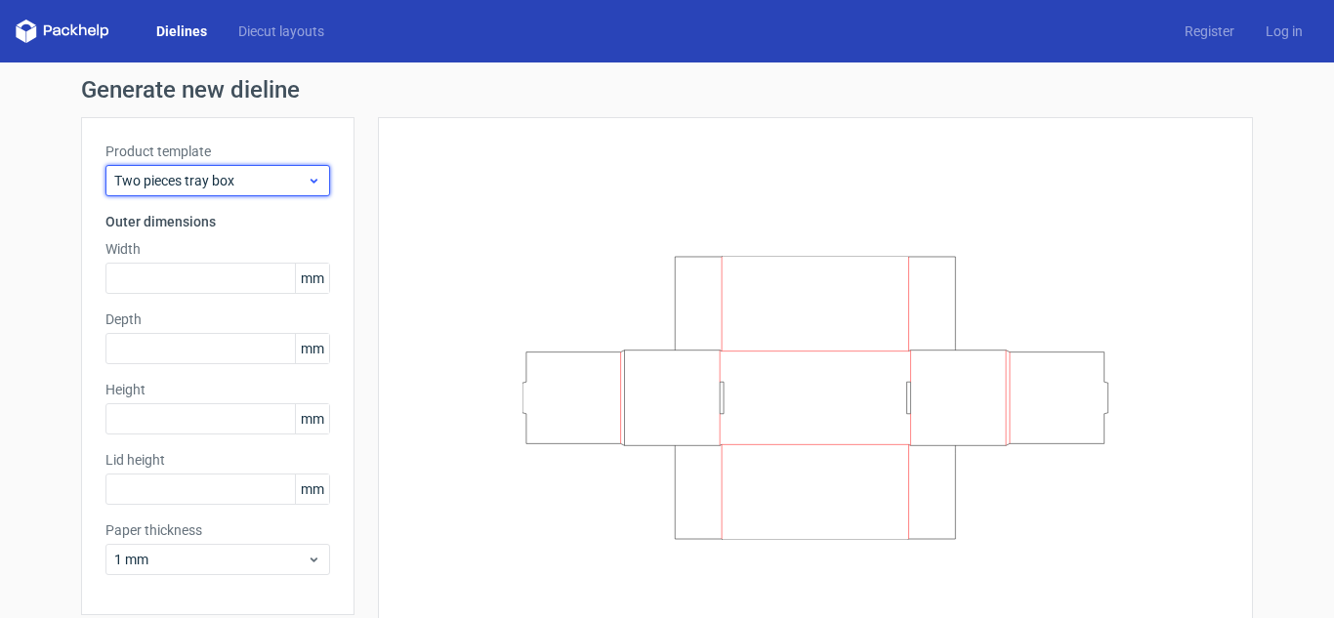
click at [192, 183] on span "Two pieces tray box" at bounding box center [210, 181] width 192 height 20
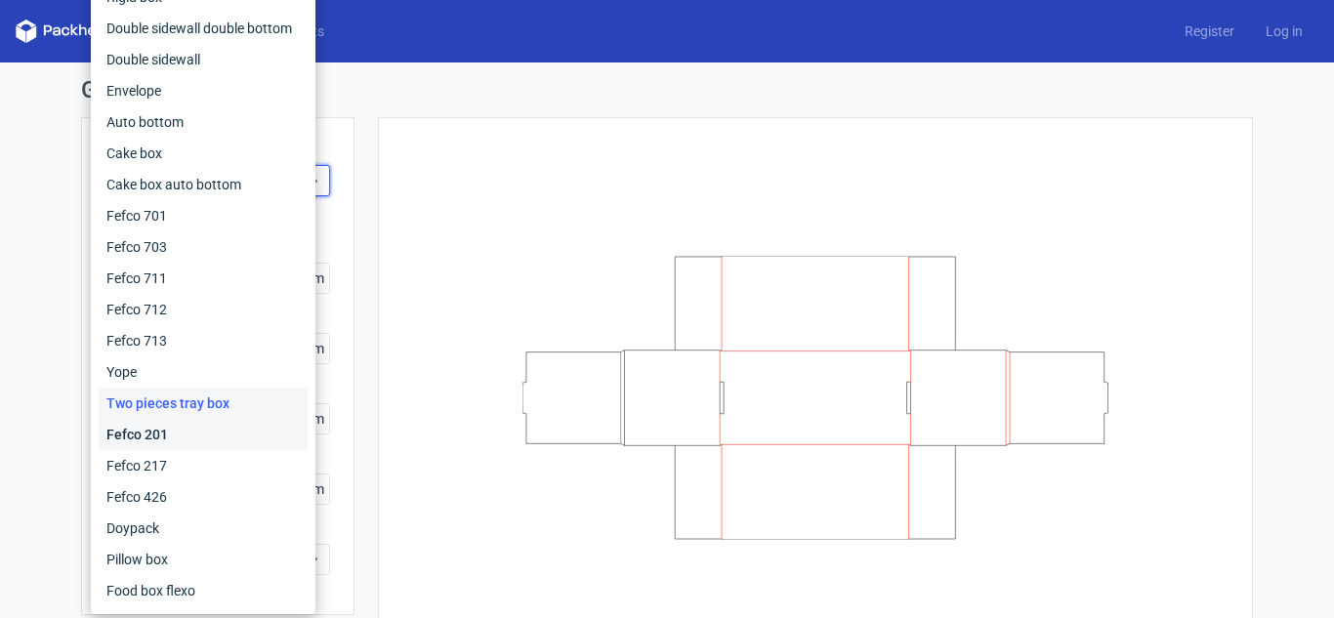
click at [189, 440] on div "Fefco 201" at bounding box center [203, 434] width 209 height 31
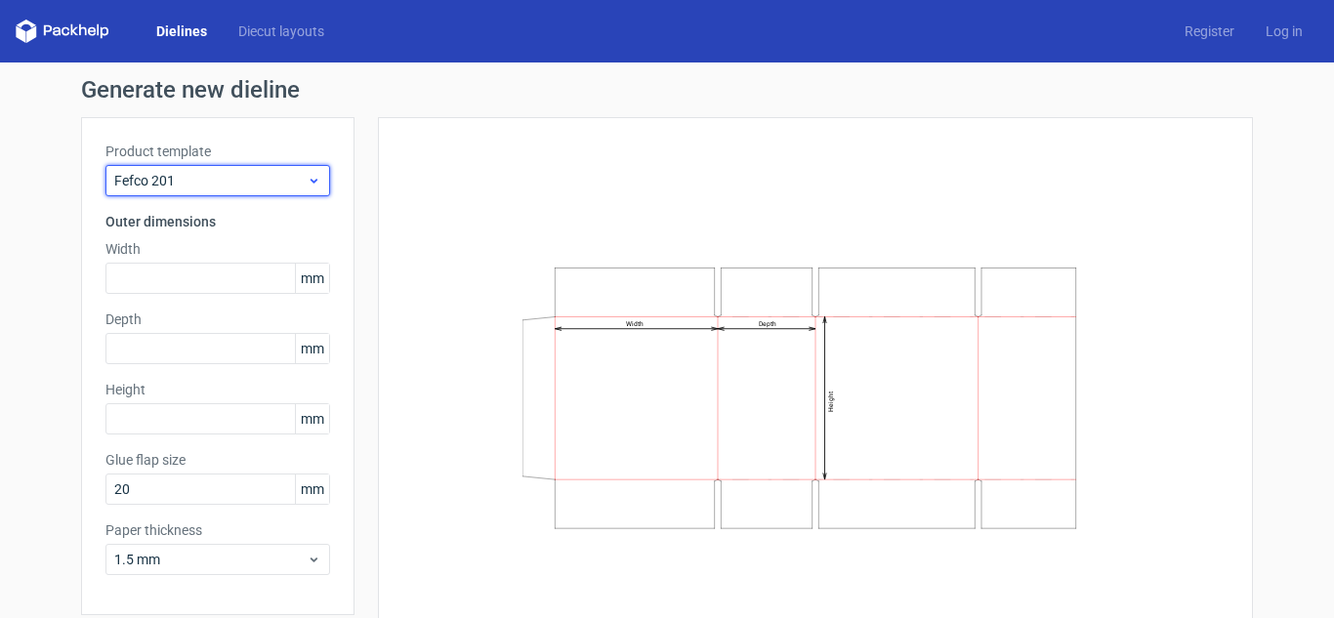
click at [221, 189] on span "Fefco 201" at bounding box center [210, 181] width 192 height 20
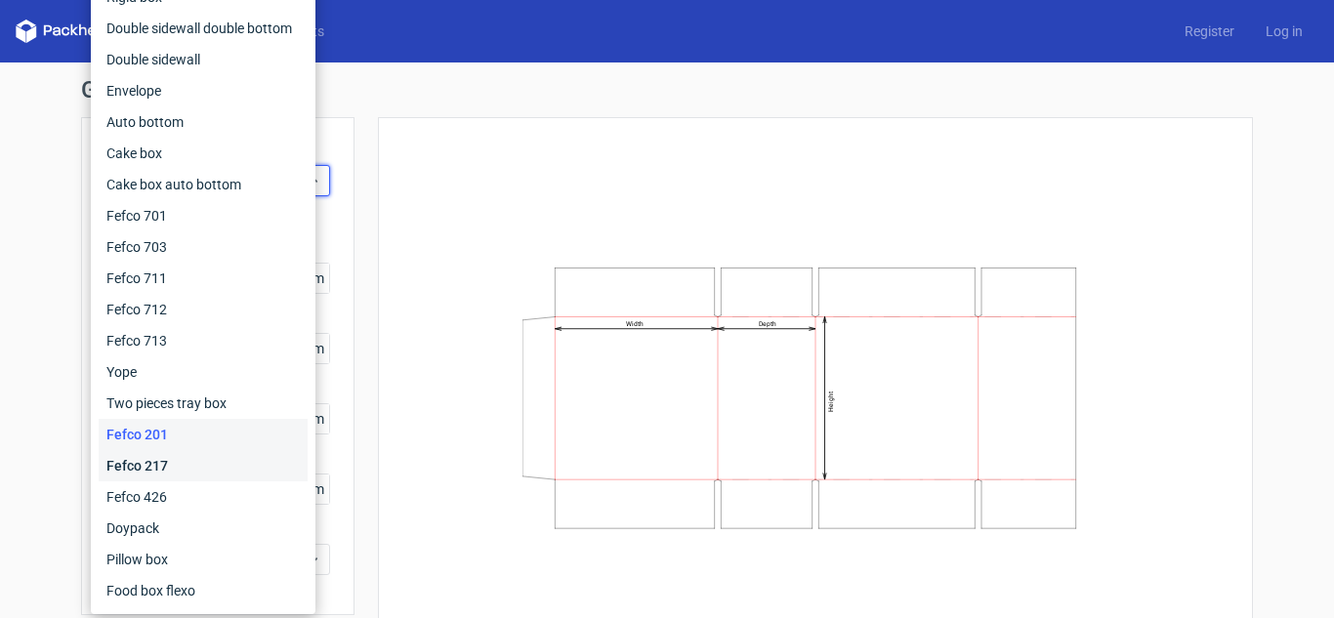
click at [208, 464] on div "Fefco 217" at bounding box center [203, 465] width 209 height 31
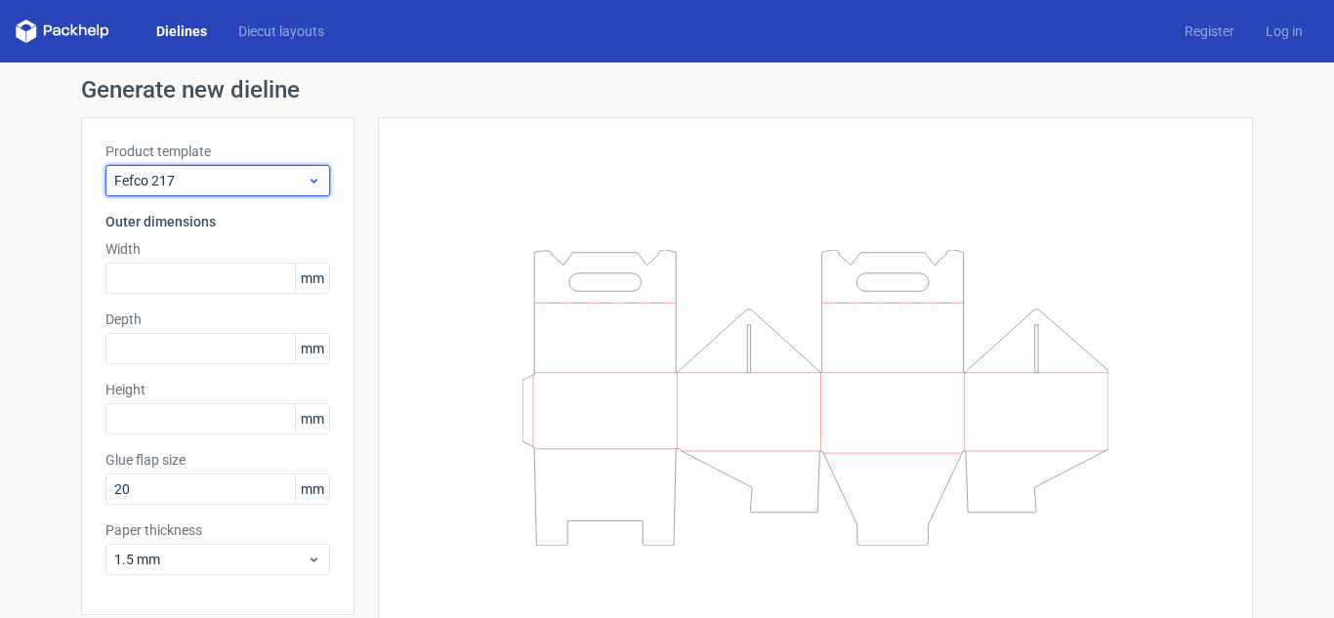
click at [221, 189] on span "Fefco 217" at bounding box center [210, 181] width 192 height 20
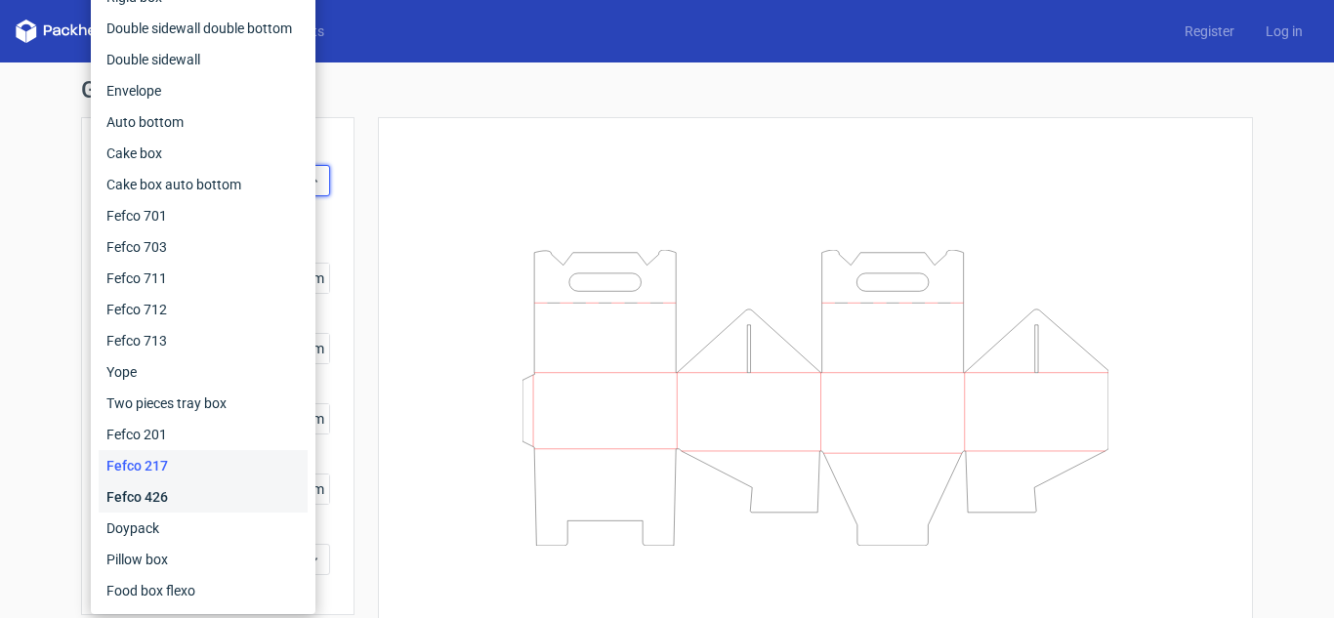
click at [202, 487] on div "Fefco 426" at bounding box center [203, 497] width 209 height 31
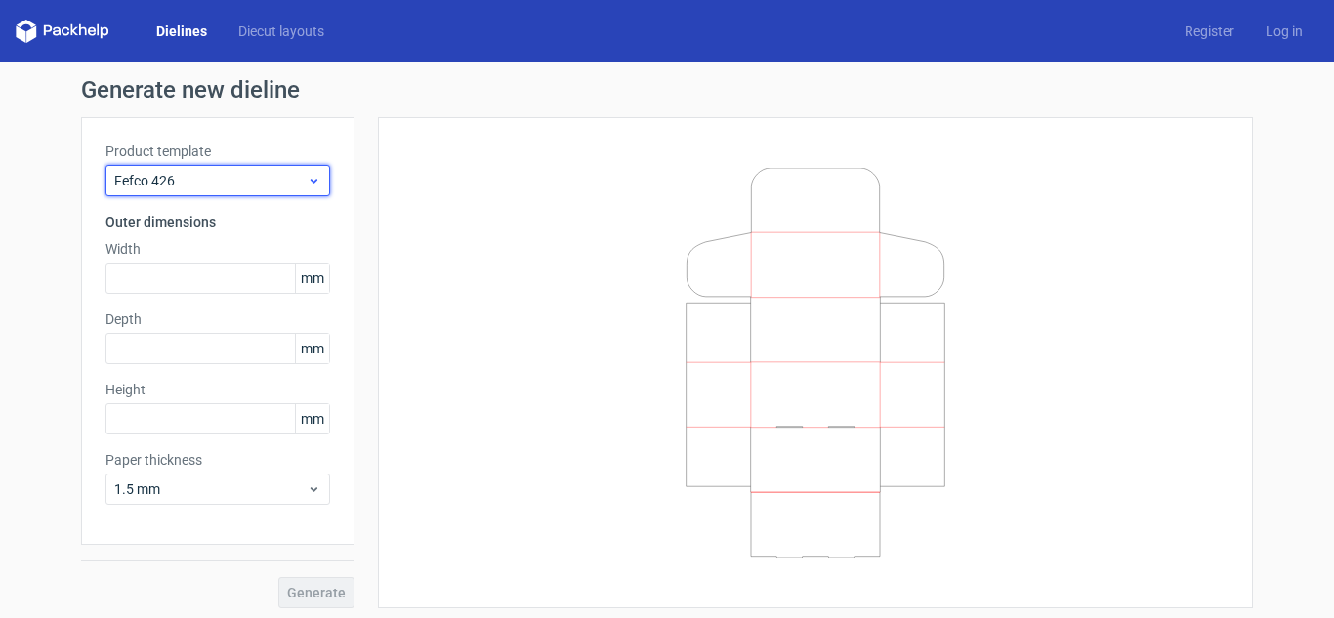
click at [234, 169] on div "Fefco 426" at bounding box center [217, 180] width 225 height 31
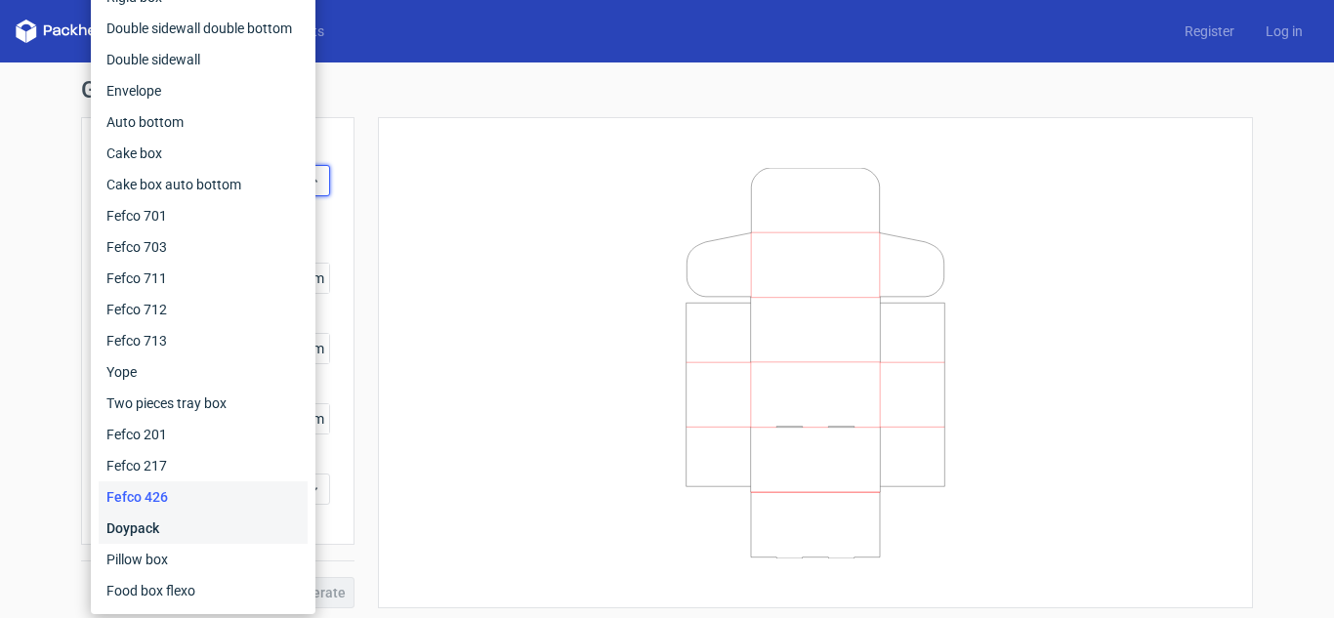
click at [189, 529] on div "Doypack" at bounding box center [203, 528] width 209 height 31
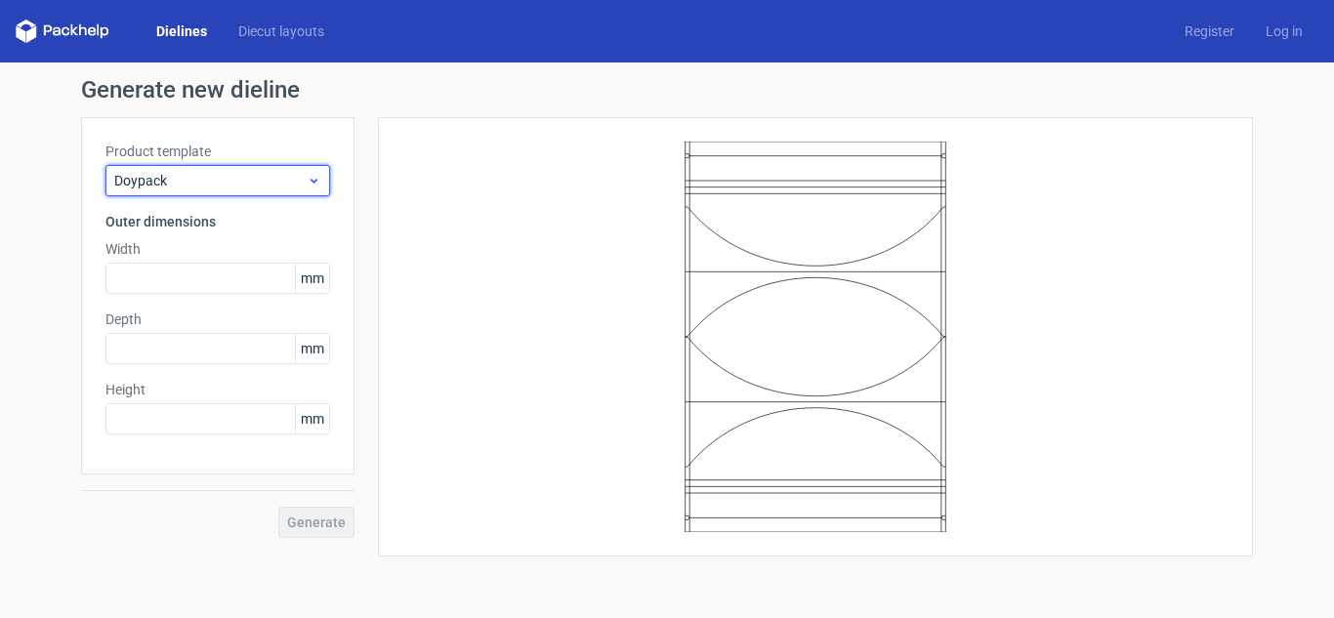
click at [245, 179] on span "Doypack" at bounding box center [210, 181] width 192 height 20
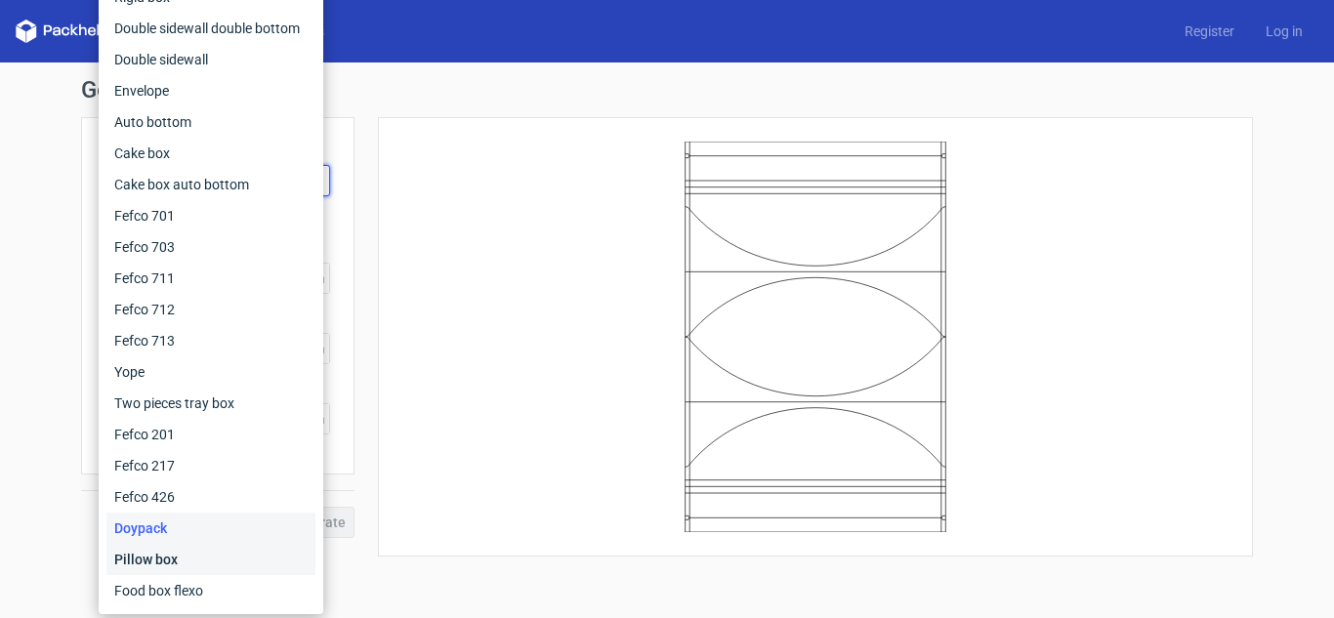
click at [186, 556] on div "Pillow box" at bounding box center [210, 559] width 209 height 31
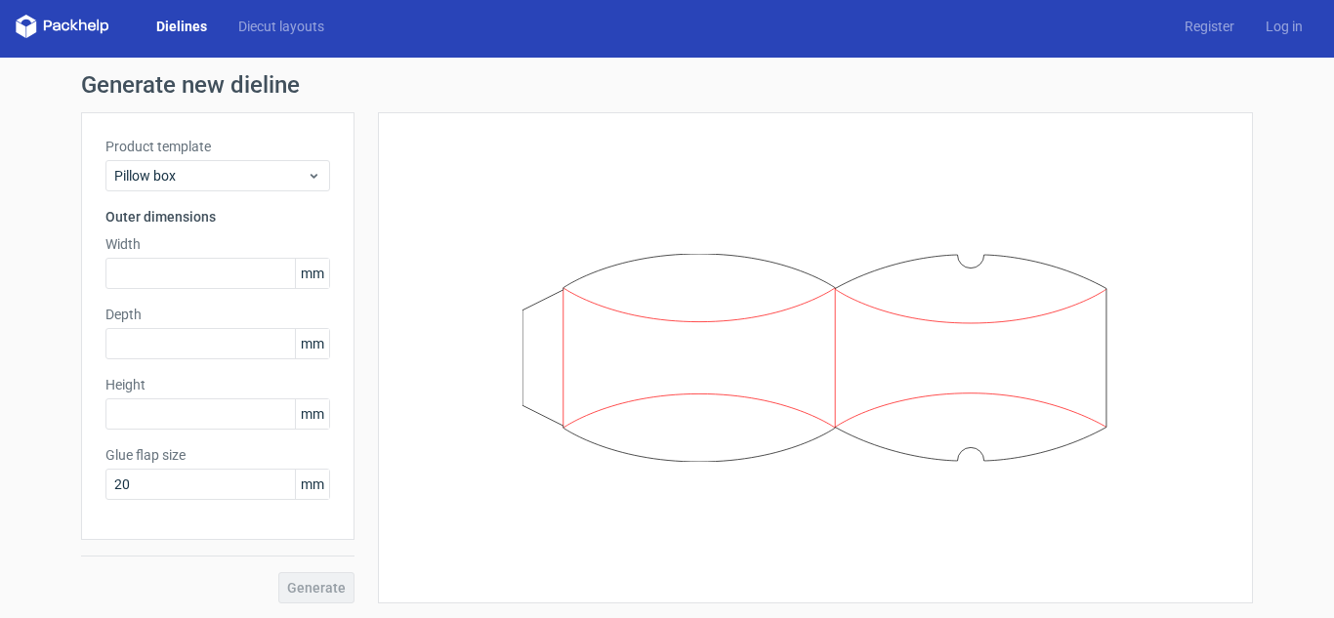
scroll to position [6, 0]
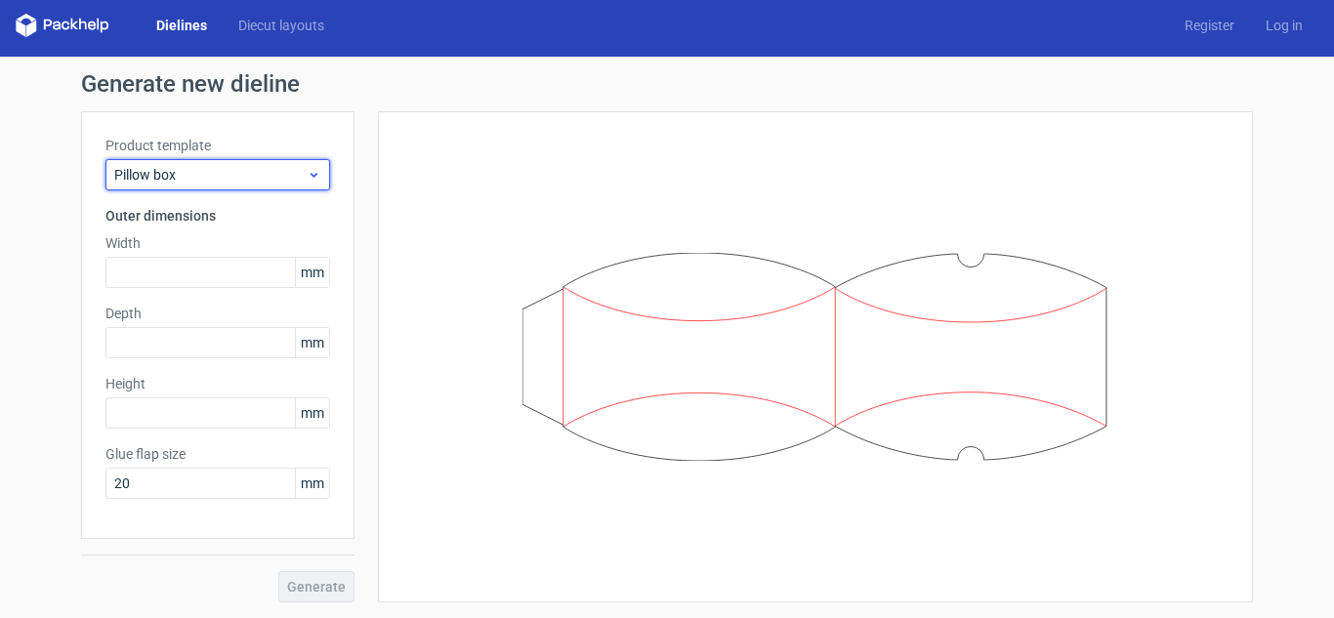
click at [294, 174] on span "Pillow box" at bounding box center [210, 175] width 192 height 20
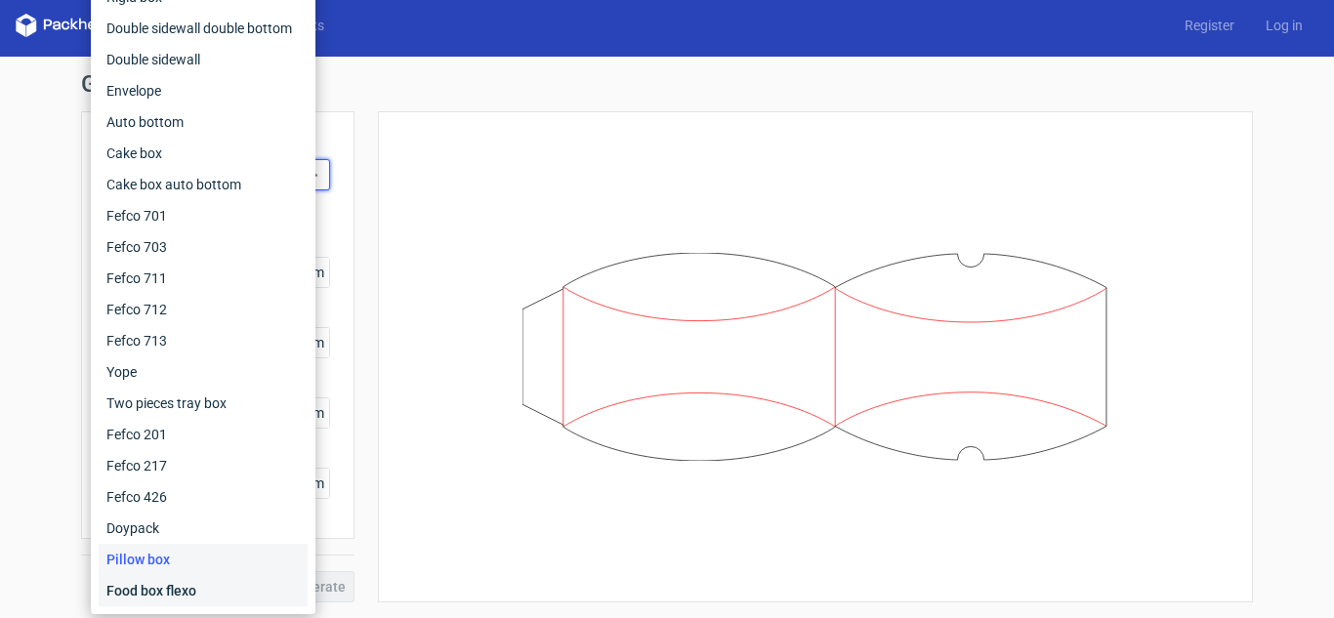
click at [196, 577] on div "Food box flexo" at bounding box center [203, 590] width 209 height 31
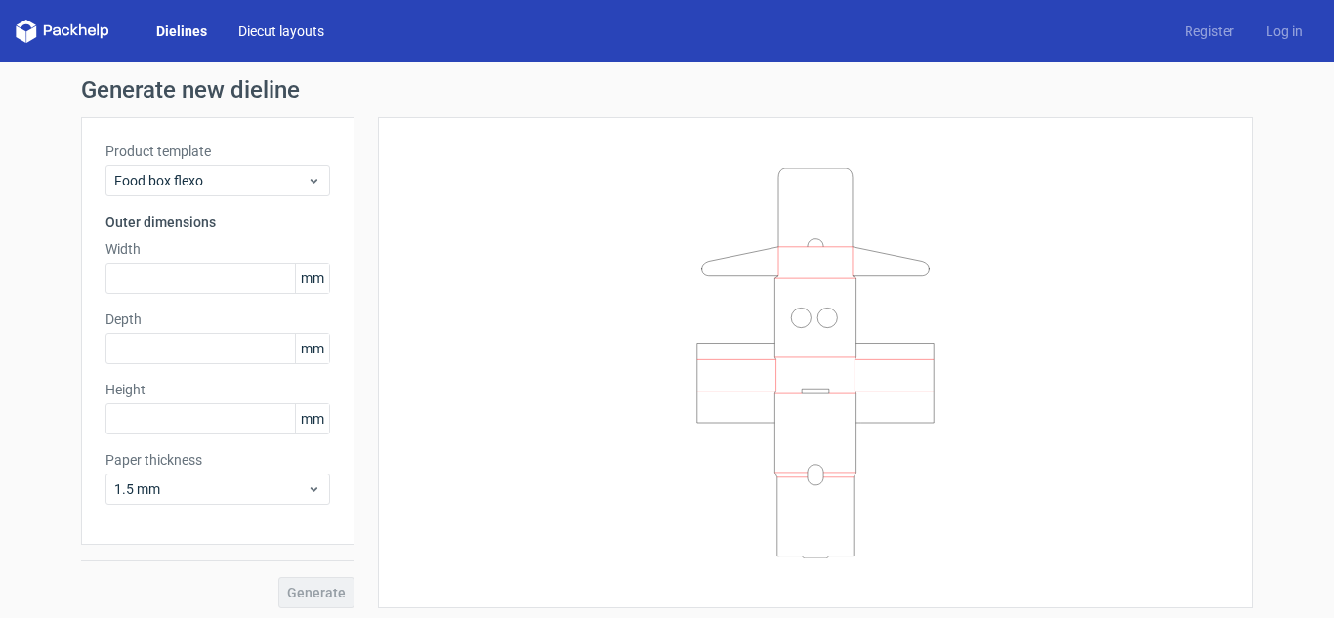
click at [299, 26] on link "Diecut layouts" at bounding box center [281, 31] width 117 height 20
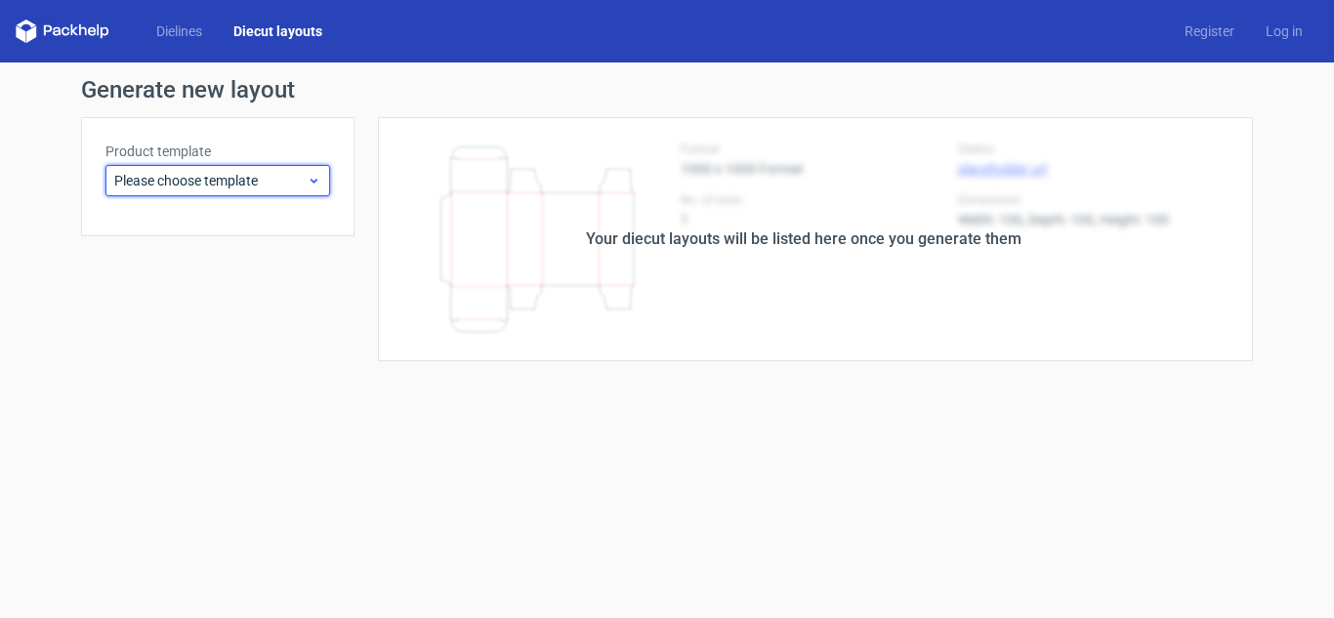
click at [174, 183] on span "Please choose template" at bounding box center [210, 181] width 192 height 20
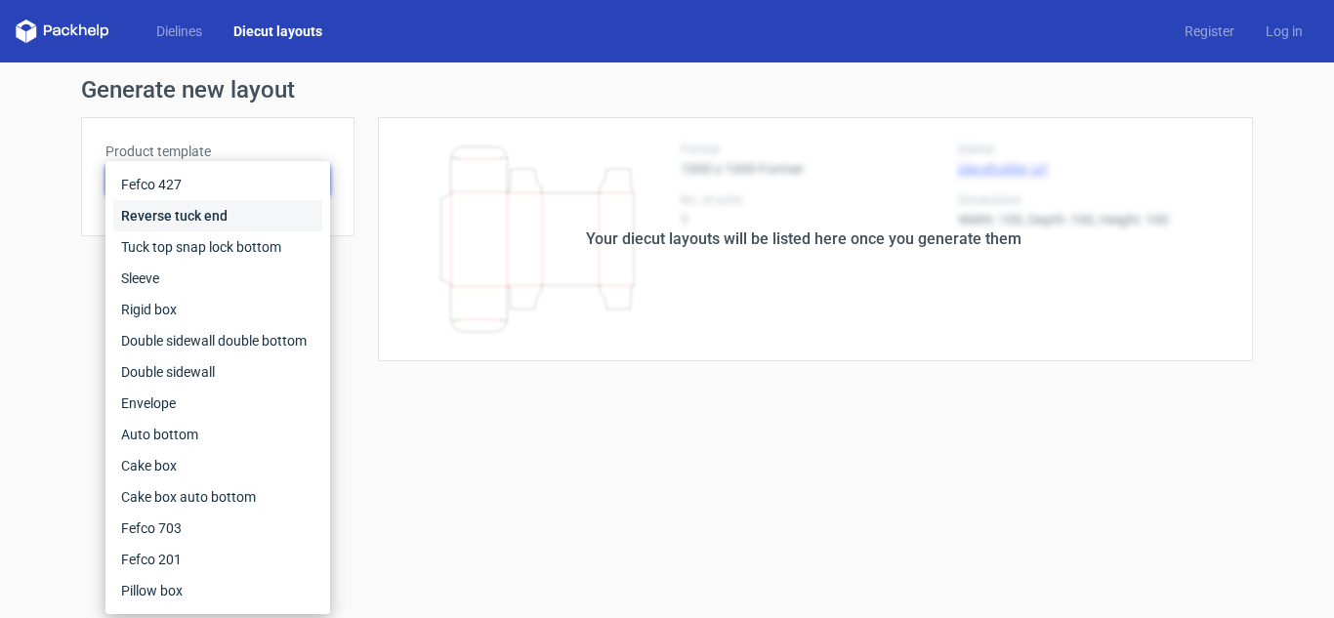
click at [186, 222] on div "Reverse tuck end" at bounding box center [217, 215] width 209 height 31
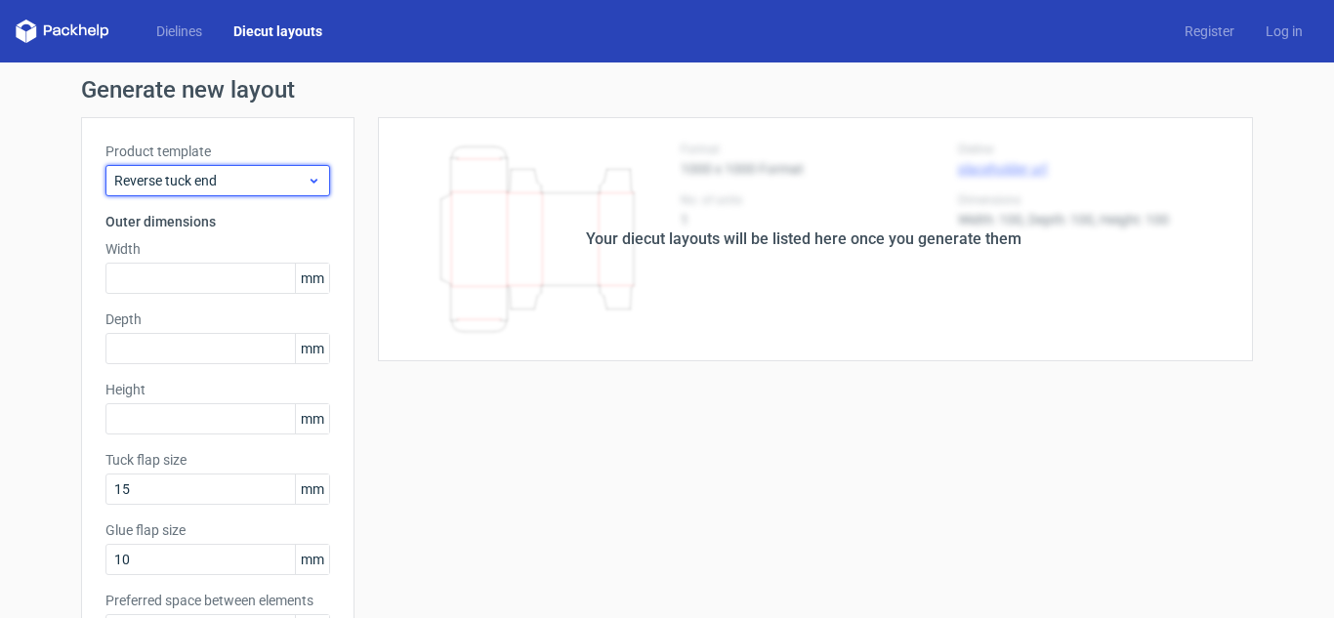
click at [214, 192] on div "Reverse tuck end" at bounding box center [217, 180] width 225 height 31
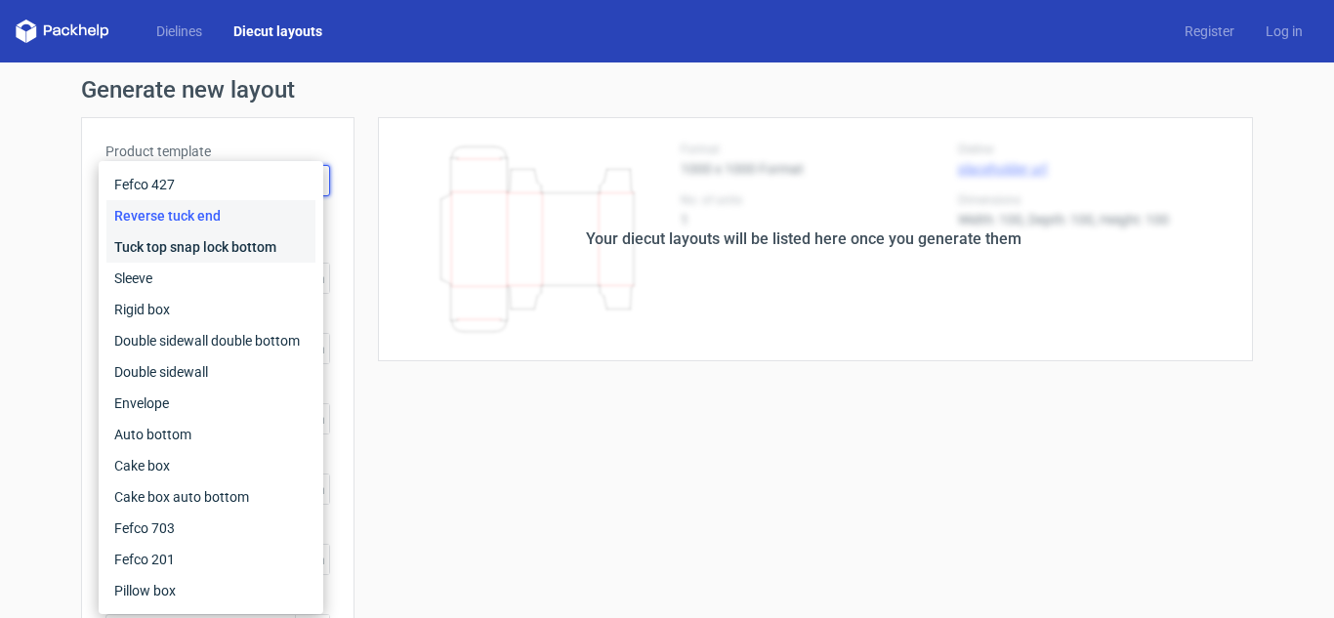
click at [217, 257] on div "Tuck top snap lock bottom" at bounding box center [210, 246] width 209 height 31
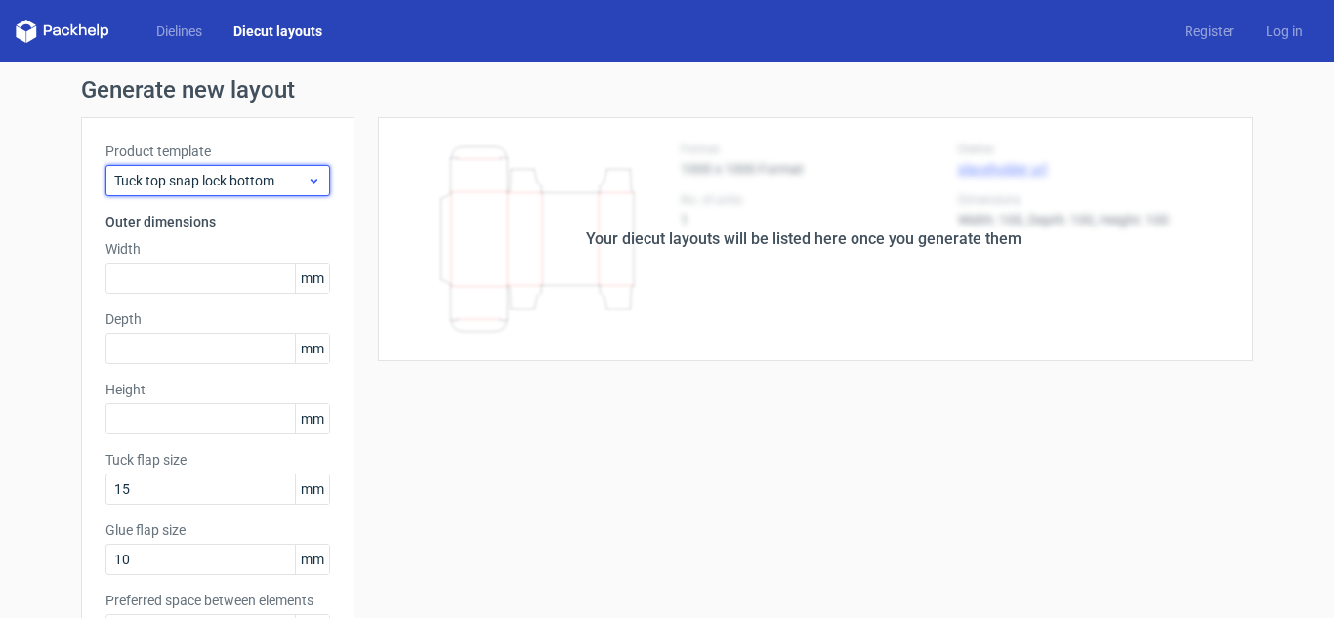
click at [235, 184] on span "Tuck top snap lock bottom" at bounding box center [210, 181] width 192 height 20
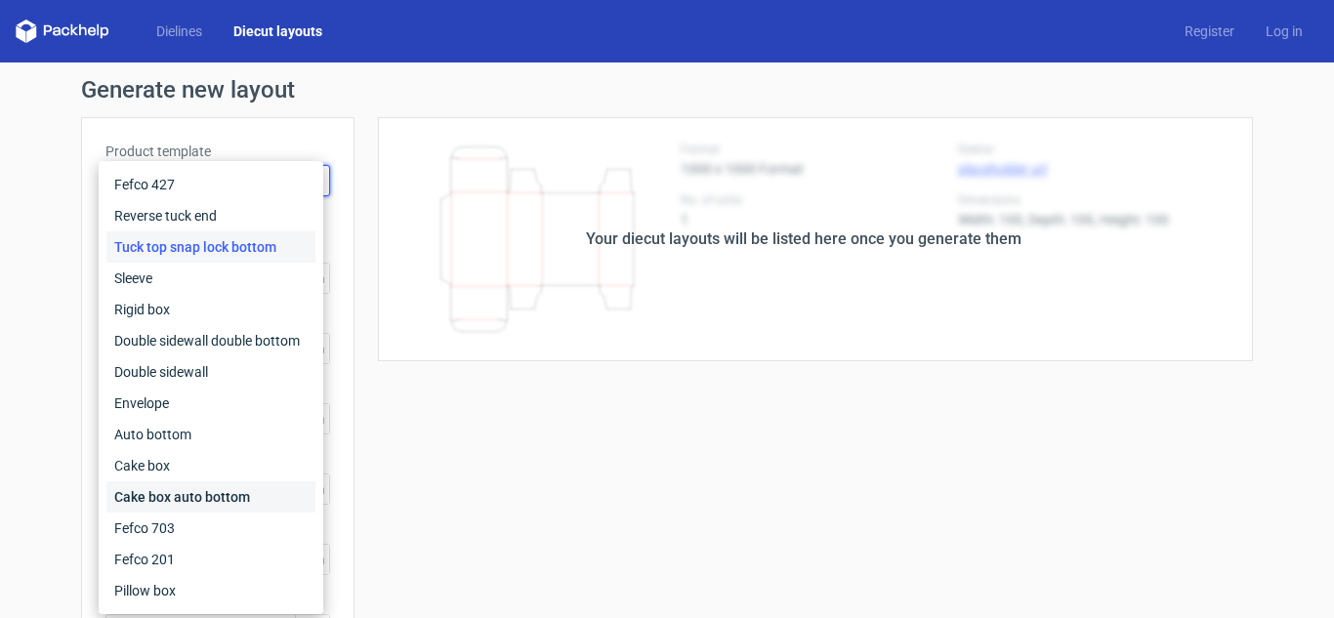
click at [217, 486] on div "Cake box auto bottom" at bounding box center [210, 497] width 209 height 31
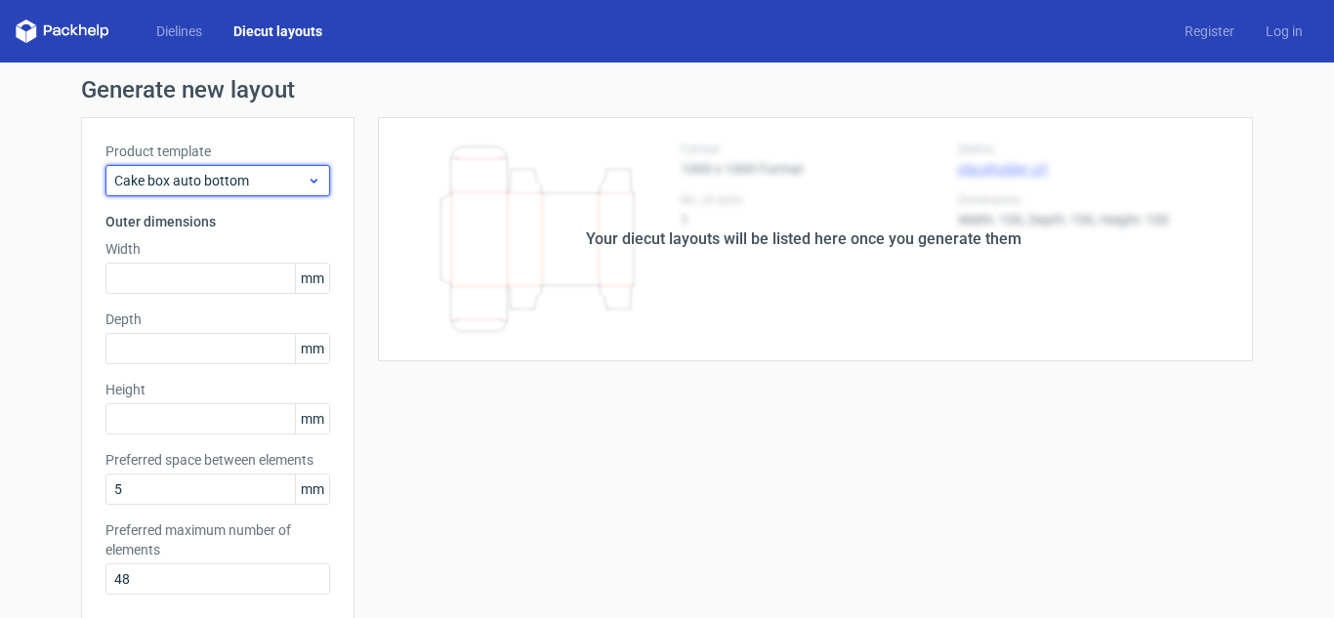
click at [189, 181] on span "Cake box auto bottom" at bounding box center [210, 181] width 192 height 20
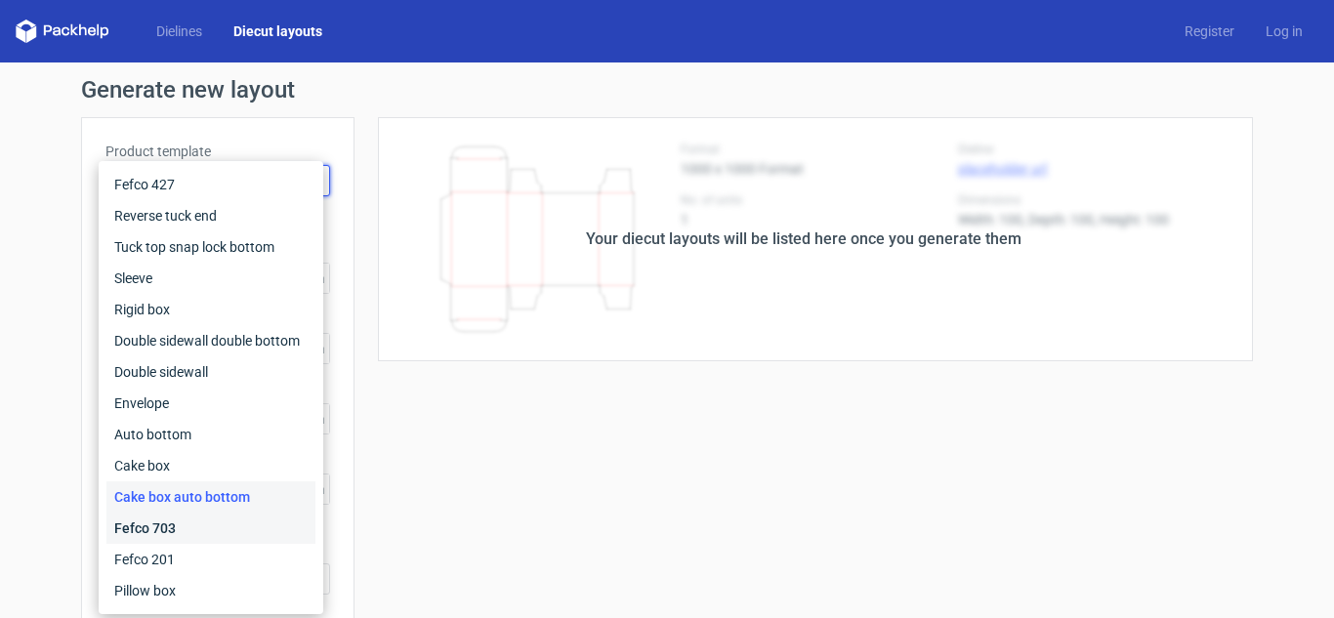
click at [196, 528] on div "Fefco 703" at bounding box center [210, 528] width 209 height 31
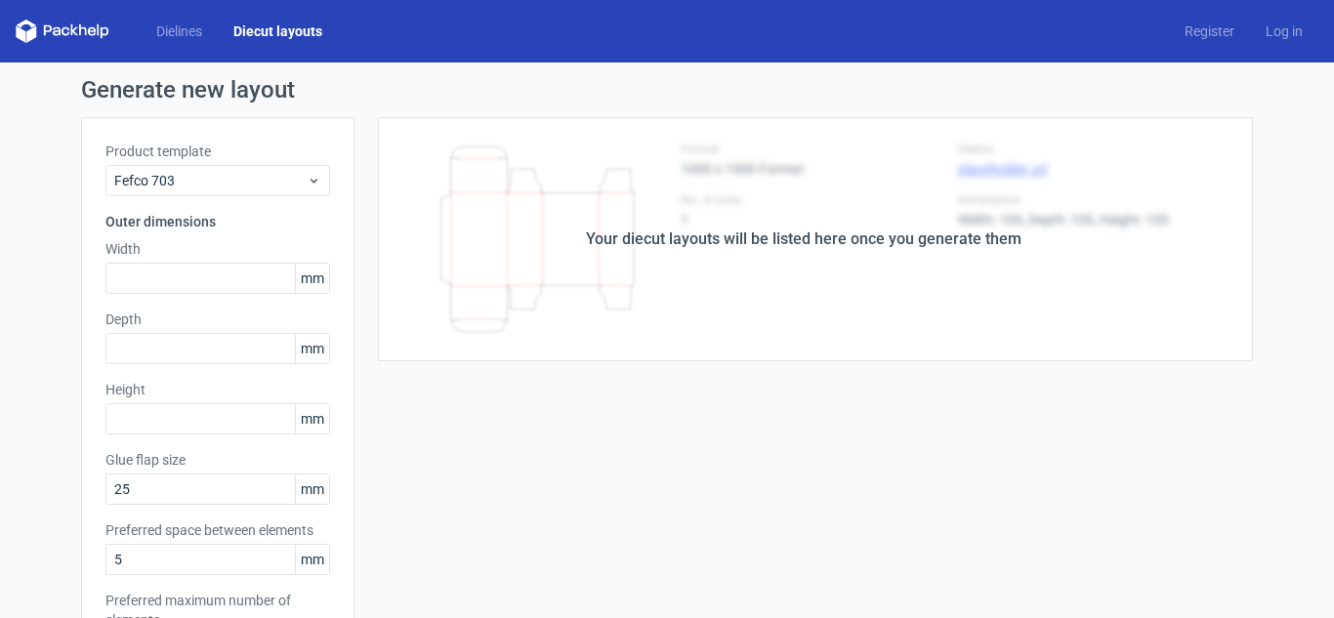
click at [214, 160] on label "Product template" at bounding box center [217, 152] width 225 height 20
click at [213, 177] on span "Fefco 703" at bounding box center [210, 181] width 192 height 20
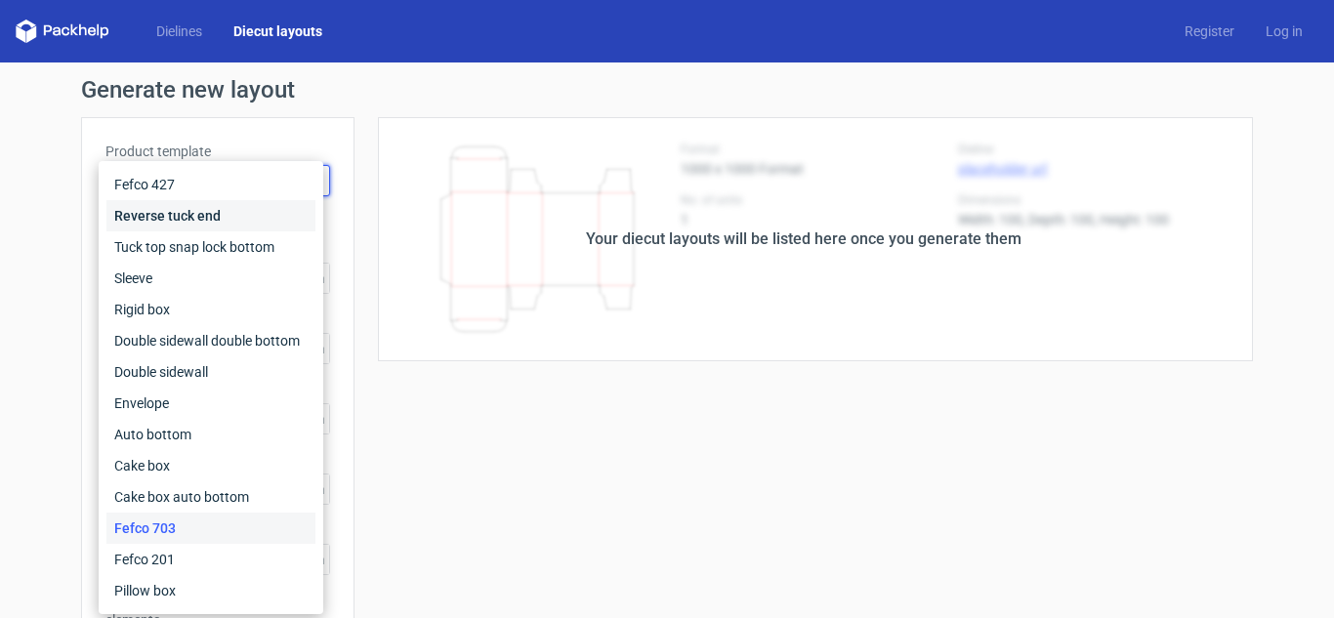
click at [177, 206] on div "Reverse tuck end" at bounding box center [210, 215] width 209 height 31
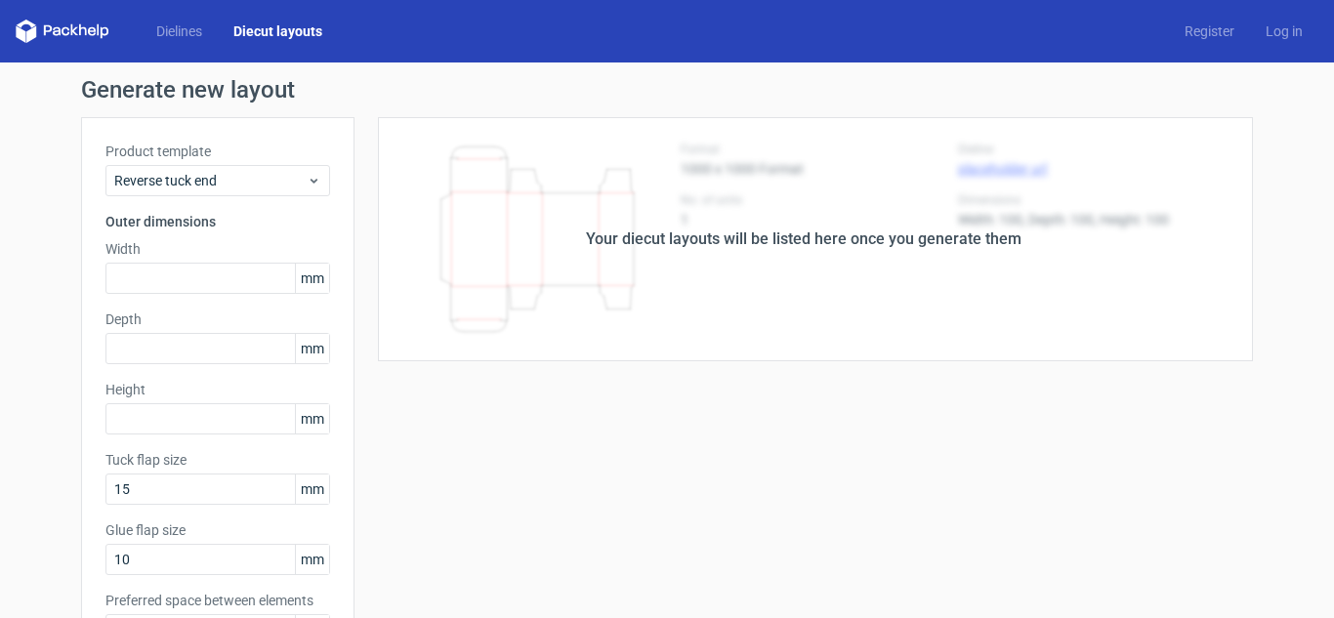
click at [756, 242] on div "Your diecut layouts will be listed here once you generate them" at bounding box center [804, 239] width 436 height 23
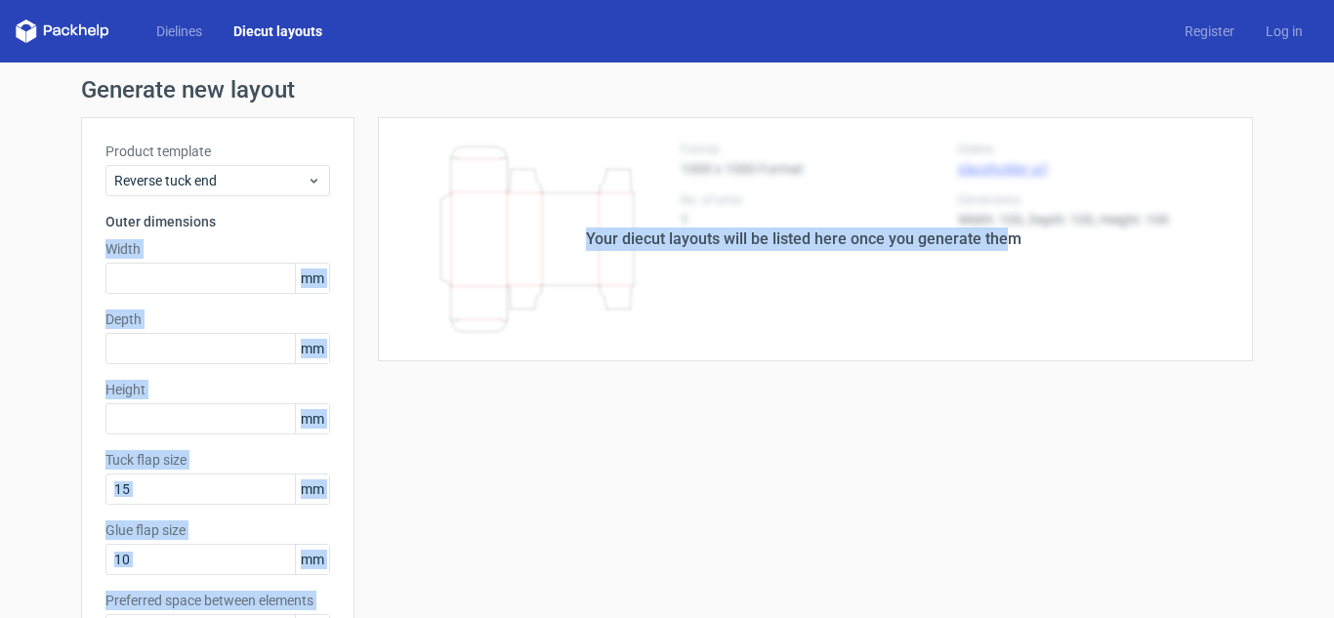
drag, startPoint x: 997, startPoint y: 243, endPoint x: 94, endPoint y: 211, distance: 904.1
drag, startPoint x: 376, startPoint y: 243, endPoint x: 335, endPoint y: 203, distance: 57.3
click at [377, 243] on div "Your diecut layouts will be listed here once you generate them" at bounding box center [804, 239] width 899 height 244
